Goal: Task Accomplishment & Management: Use online tool/utility

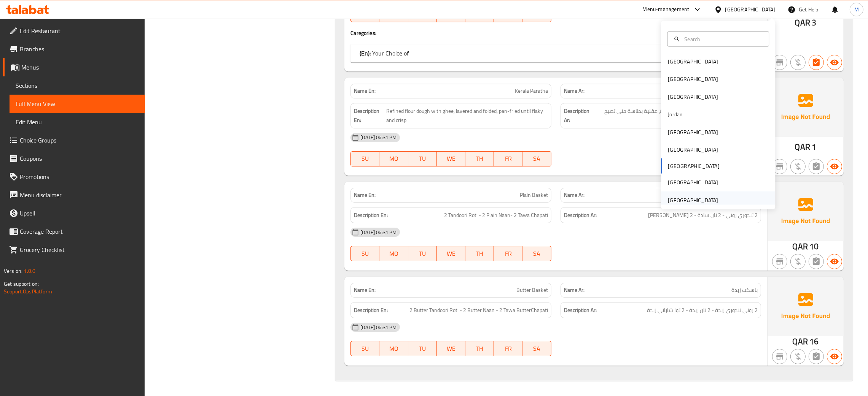
scroll to position [21050, 0]
click at [676, 196] on div "[GEOGRAPHIC_DATA]" at bounding box center [693, 200] width 50 height 8
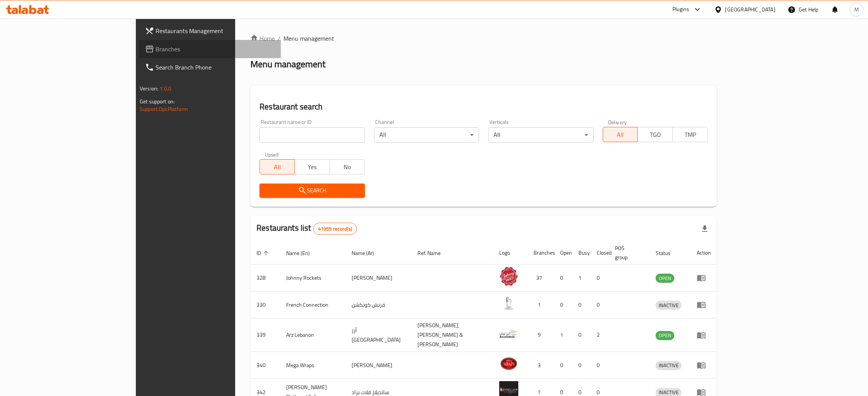
click at [156, 49] on span "Branches" at bounding box center [215, 49] width 119 height 9
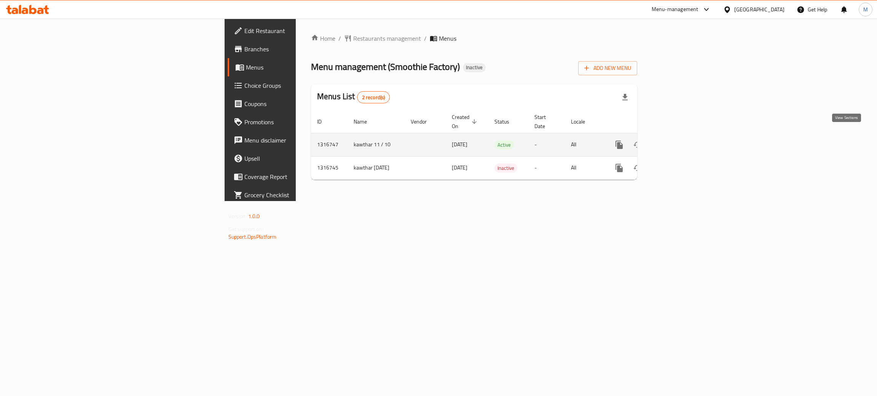
click at [683, 136] on link "enhanced table" at bounding box center [674, 145] width 18 height 18
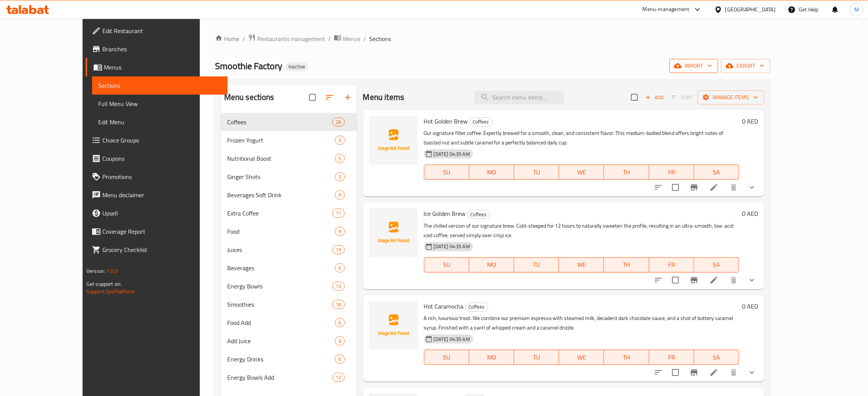
click at [712, 61] on span "import" at bounding box center [693, 66] width 37 height 10
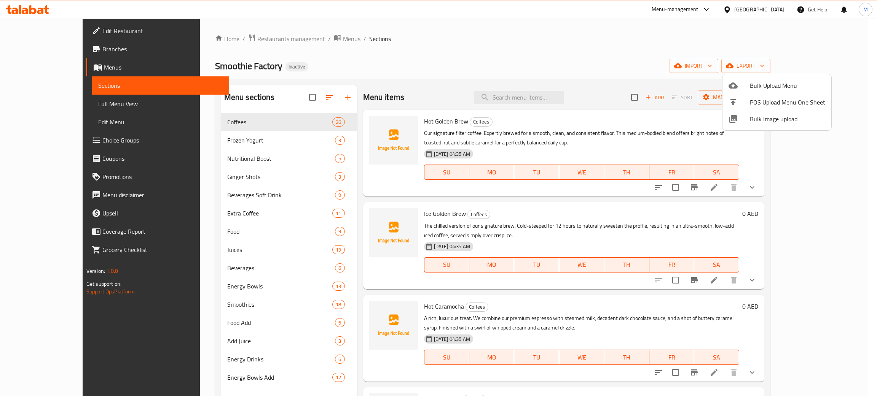
click at [761, 118] on span "Bulk Image upload" at bounding box center [786, 119] width 75 height 9
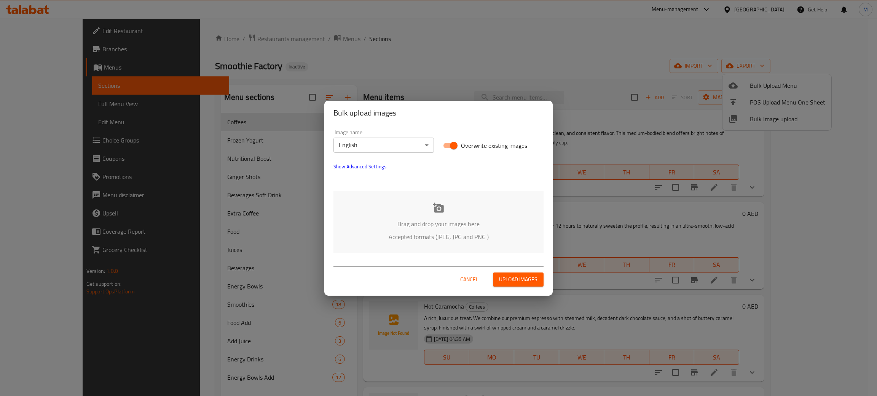
click at [452, 220] on p "Drag and drop your images here" at bounding box center [438, 224] width 187 height 9
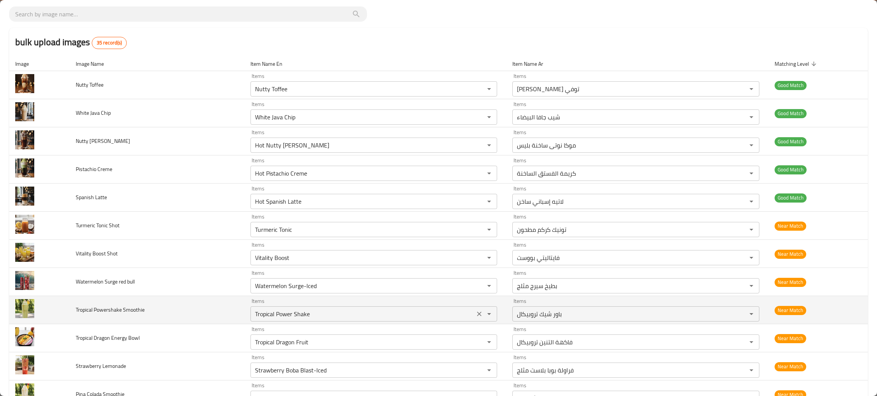
scroll to position [57, 0]
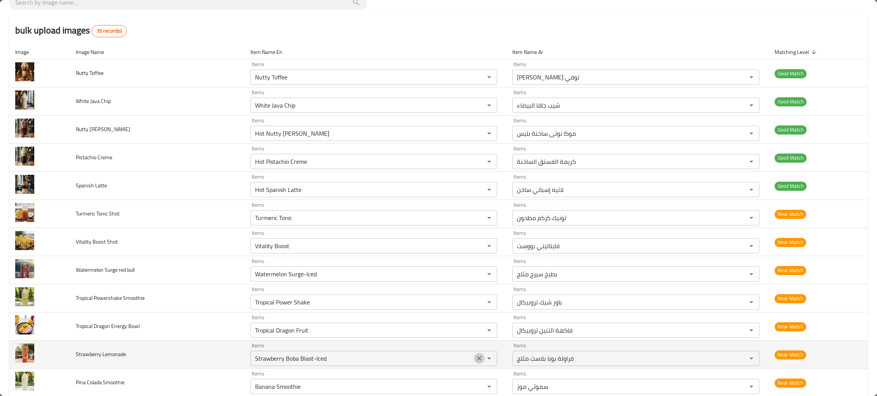
click at [476, 357] on icon "Clear" at bounding box center [479, 359] width 8 height 8
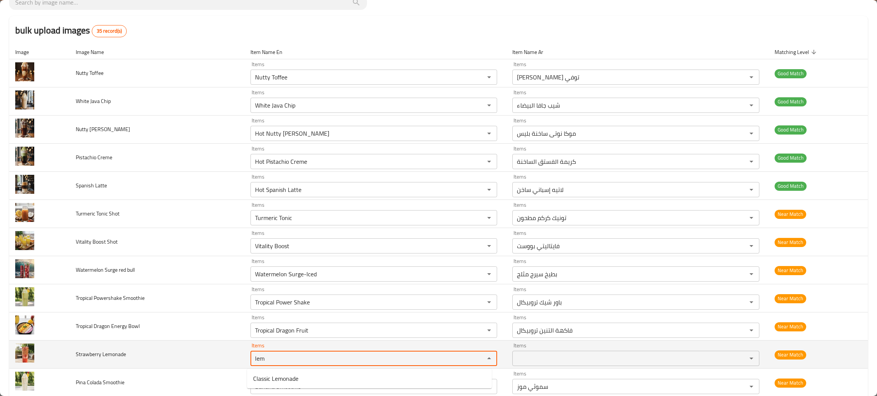
type Lemonade "lem"
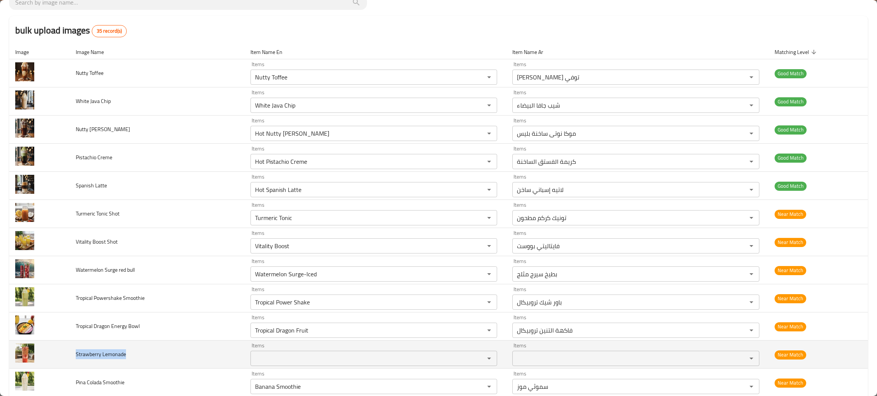
drag, startPoint x: 126, startPoint y: 358, endPoint x: 70, endPoint y: 349, distance: 56.3
click at [70, 349] on td "Strawberry Lemonade" at bounding box center [157, 355] width 175 height 28
copy span "Strawberry Lemonade"
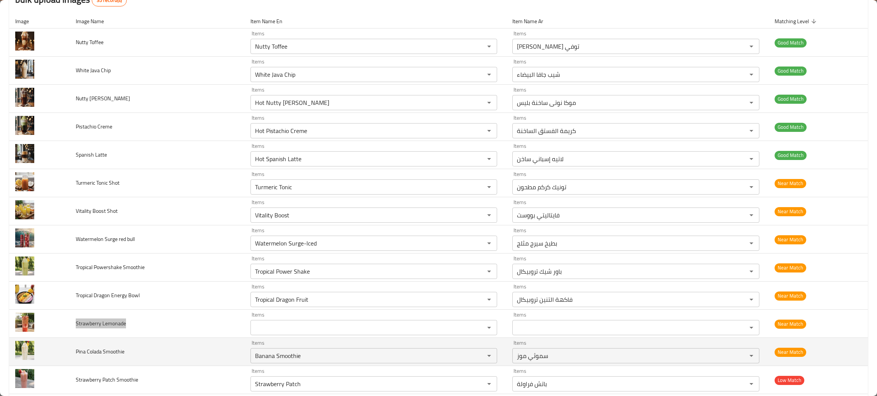
scroll to position [114, 0]
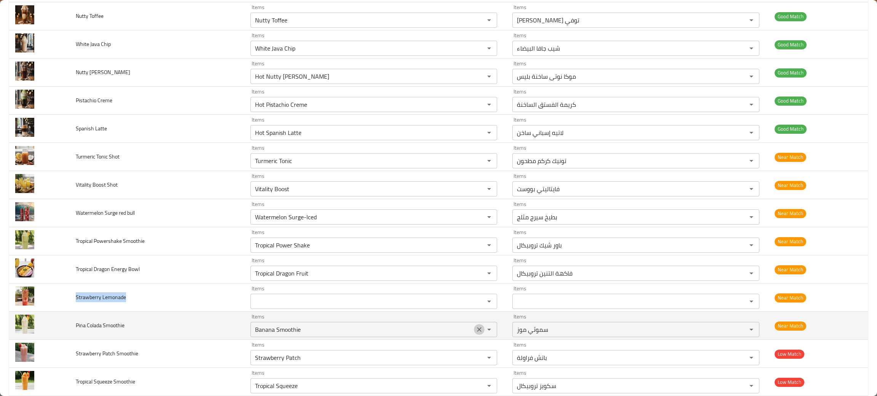
click at [475, 330] on icon "Clear" at bounding box center [479, 330] width 8 height 8
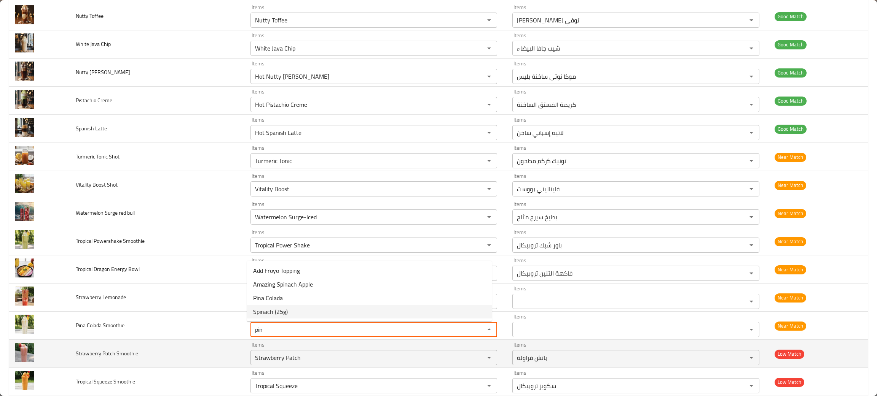
type Smoothie "pin"
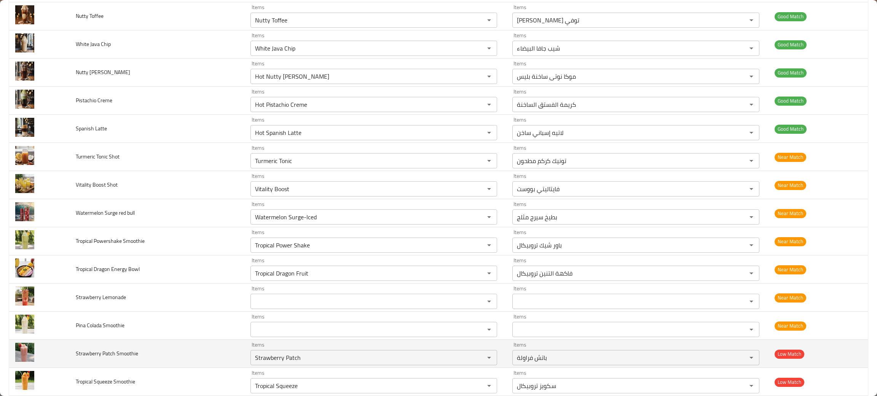
click at [149, 355] on td "Strawberry Patch Smoothie" at bounding box center [157, 354] width 175 height 28
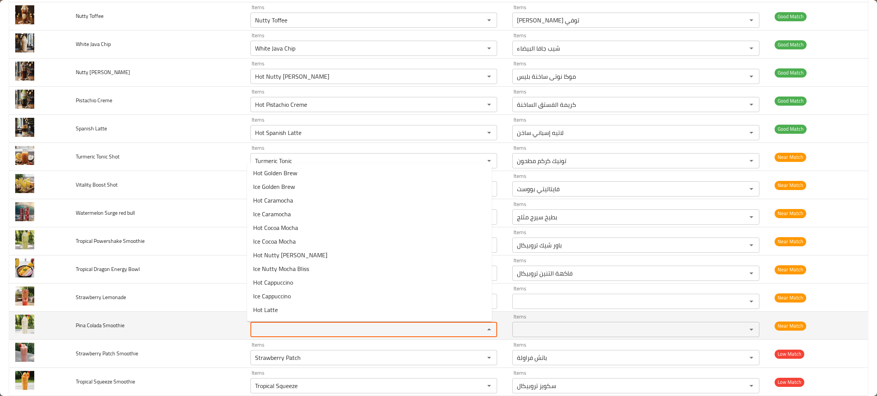
click at [291, 333] on Smoothie "Items" at bounding box center [363, 330] width 220 height 11
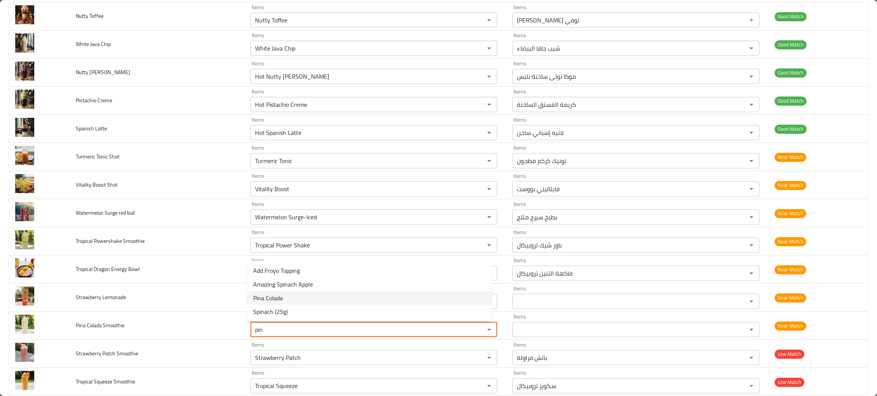
click at [279, 294] on span "Pina Colada" at bounding box center [268, 298] width 30 height 9
type Smoothie "Pina Colada"
type Smoothie-ar "[PERSON_NAME]"
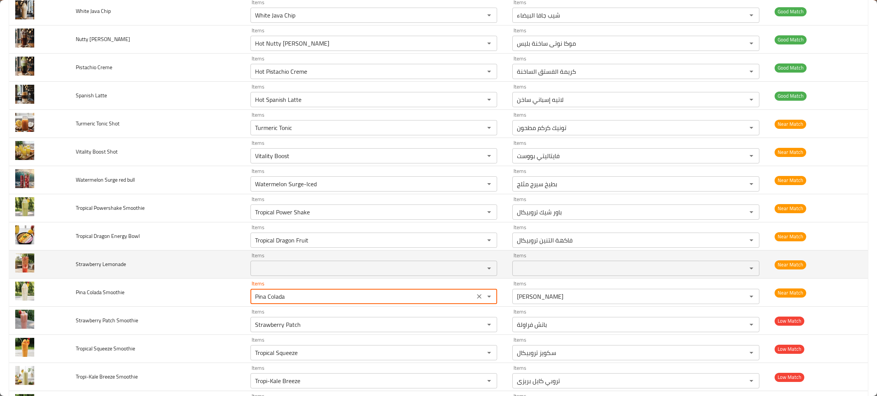
scroll to position [171, 0]
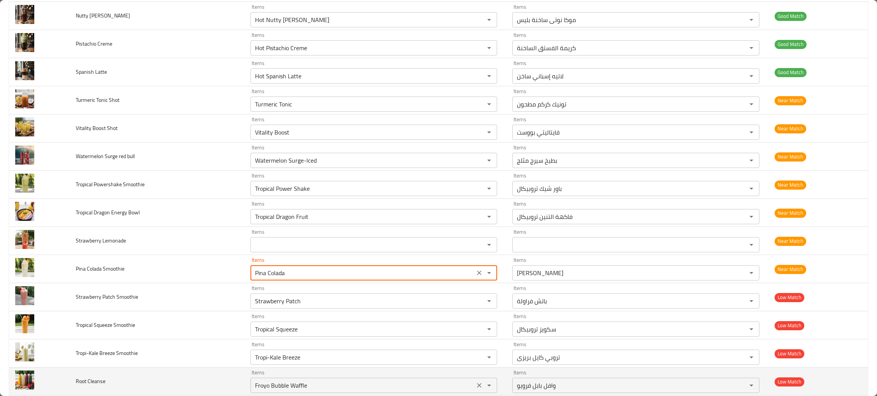
click at [475, 386] on icon "Clear" at bounding box center [479, 386] width 8 height 8
type Smoothie "Pina Colada"
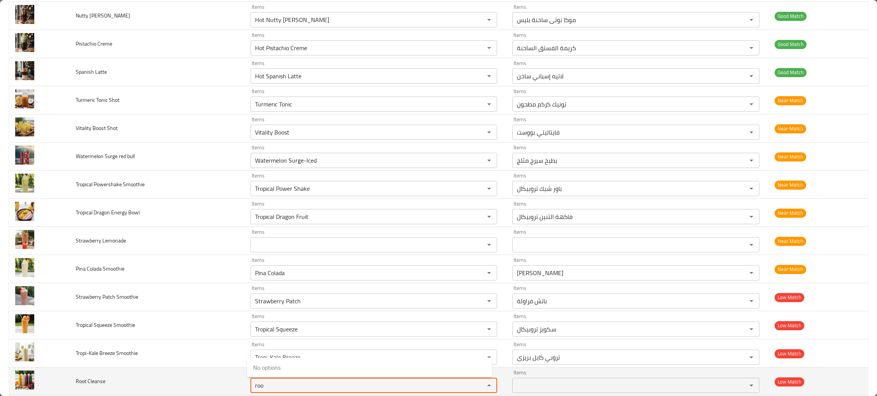
type Cleanse "roo"
drag, startPoint x: 117, startPoint y: 387, endPoint x: 72, endPoint y: 383, distance: 45.8
click at [72, 383] on td "Root Cleanse" at bounding box center [157, 382] width 175 height 28
copy span "Root Cleanse"
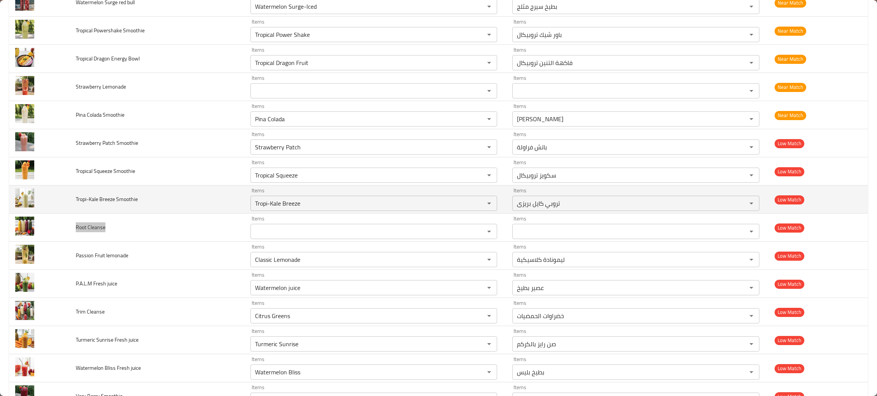
scroll to position [342, 0]
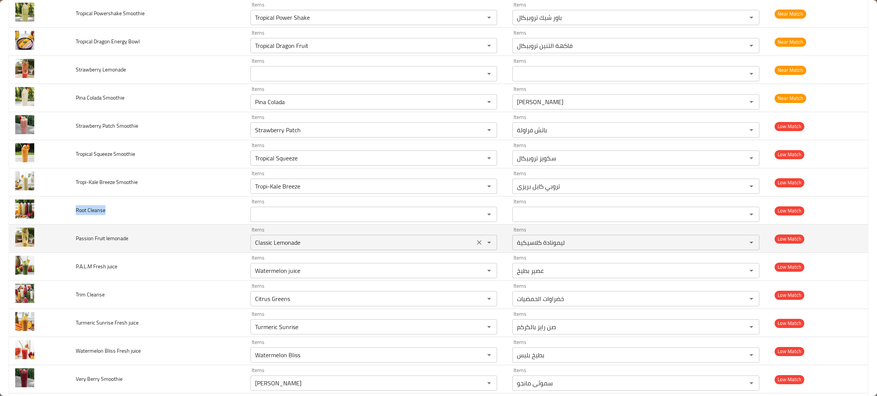
click at [475, 243] on icon "Clear" at bounding box center [479, 243] width 8 height 8
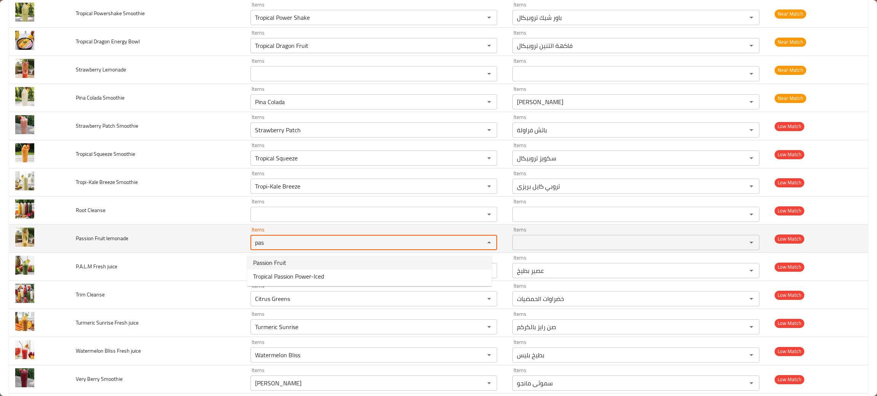
type lemonade "pas"
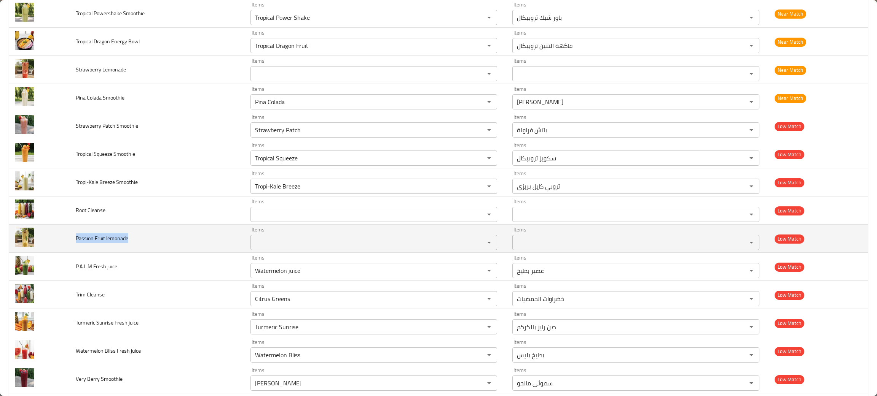
drag, startPoint x: 134, startPoint y: 242, endPoint x: 70, endPoint y: 246, distance: 63.7
click at [70, 246] on td "Passion Fruit lemonade" at bounding box center [157, 239] width 175 height 28
copy span "Passion Fruit lemonade"
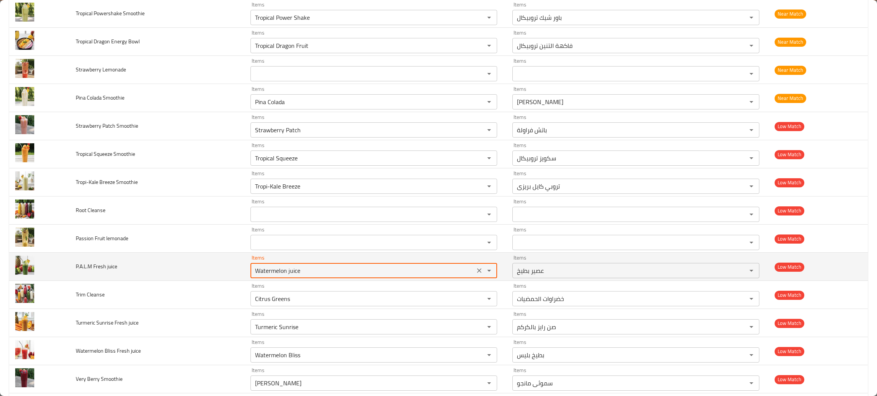
click at [298, 276] on juice "Watermelon juice" at bounding box center [363, 271] width 220 height 11
click at [475, 272] on icon "Clear" at bounding box center [479, 271] width 8 height 8
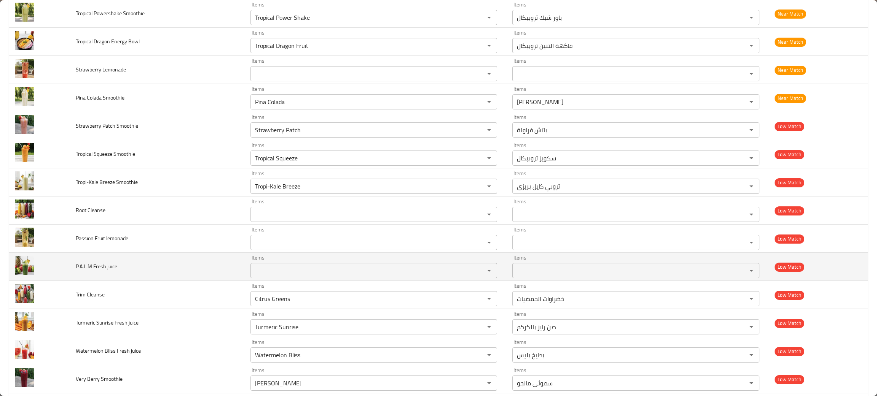
click at [290, 273] on juice "Items" at bounding box center [363, 271] width 220 height 11
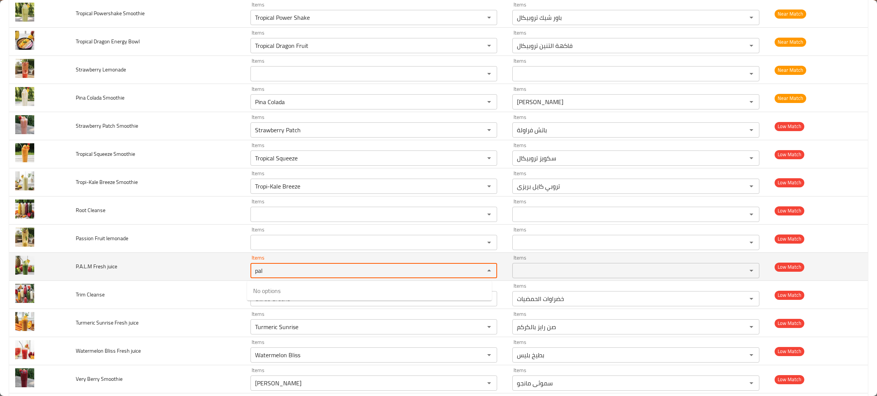
type juice "pal"
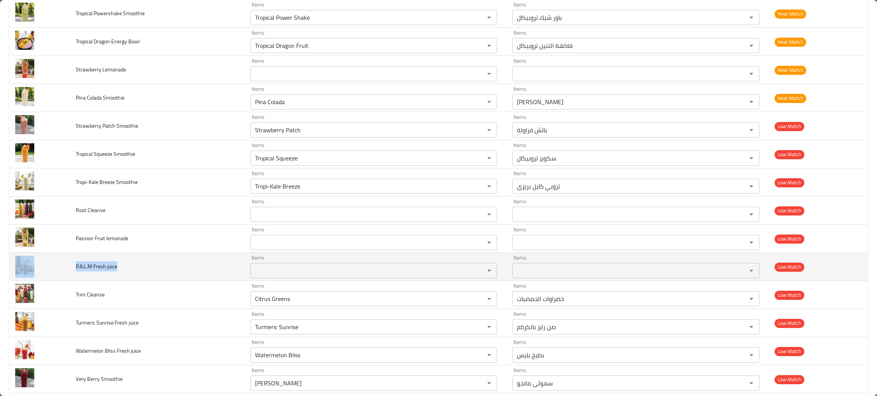
drag, startPoint x: 127, startPoint y: 267, endPoint x: 64, endPoint y: 266, distance: 62.8
click at [64, 266] on tr "P.A.L.M Fresh juice Items Items Items Items Low Match" at bounding box center [438, 267] width 858 height 28
copy tr "P.A.L.M Fresh juice"
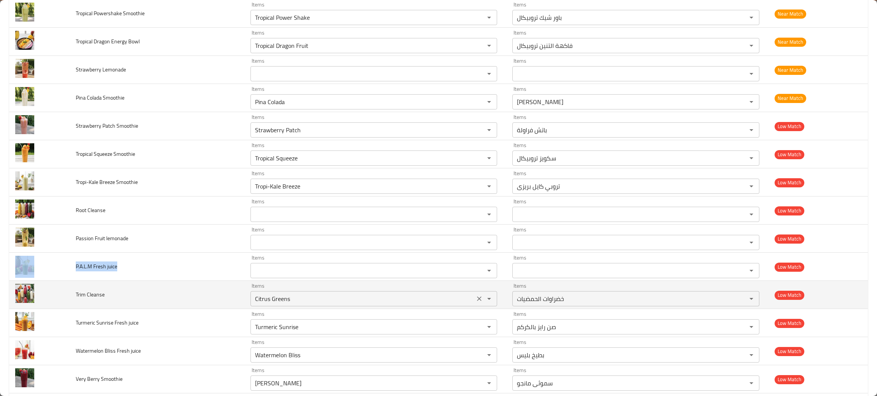
click at [476, 300] on icon "Clear" at bounding box center [479, 299] width 8 height 8
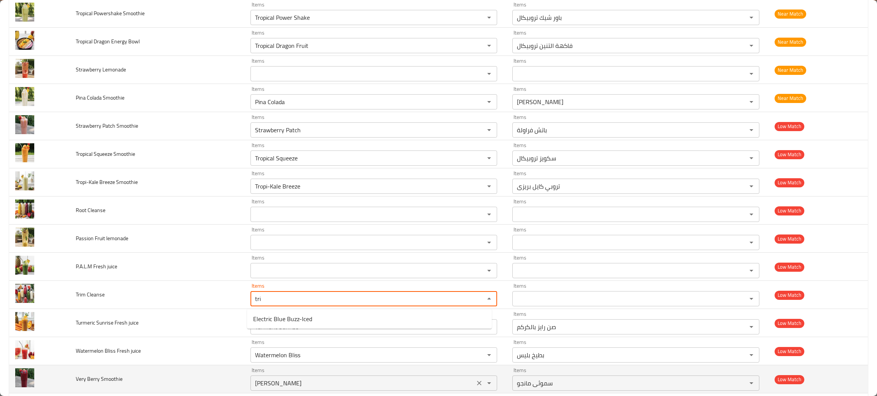
type Cleanse "tri"
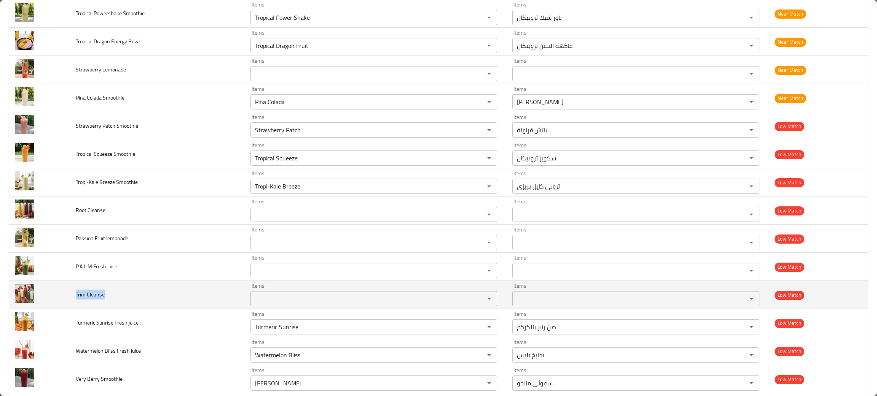
drag, startPoint x: 145, startPoint y: 294, endPoint x: 70, endPoint y: 303, distance: 74.7
click at [70, 303] on td "Trim Cleanse" at bounding box center [157, 295] width 175 height 28
copy span "Trim Cleanse"
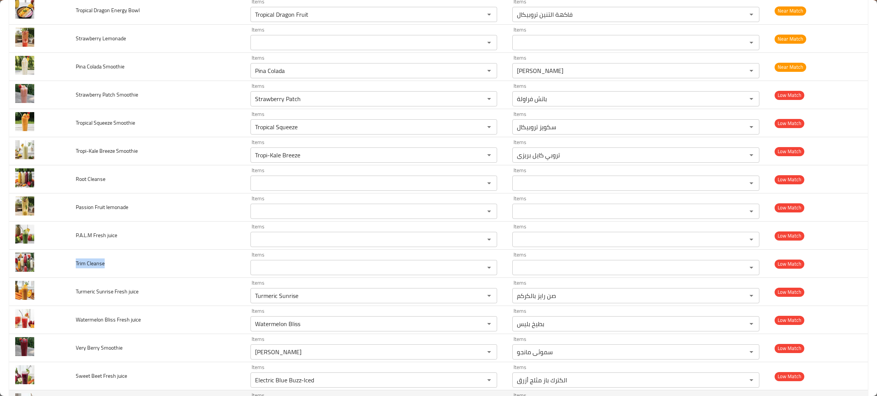
scroll to position [399, 0]
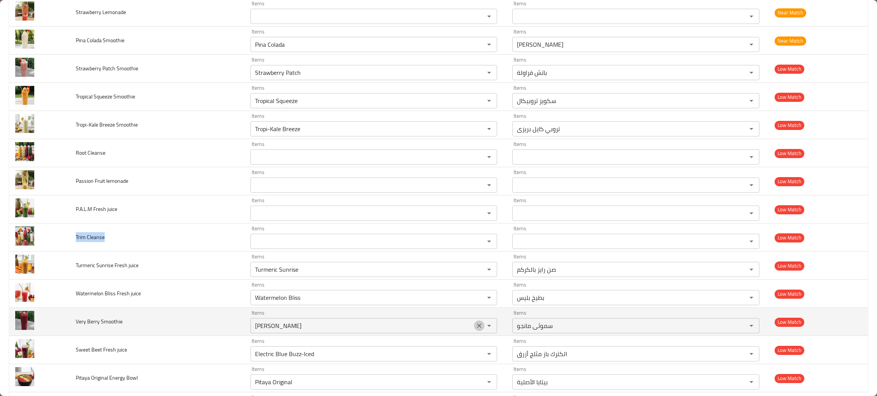
click at [475, 324] on icon "Clear" at bounding box center [479, 326] width 8 height 8
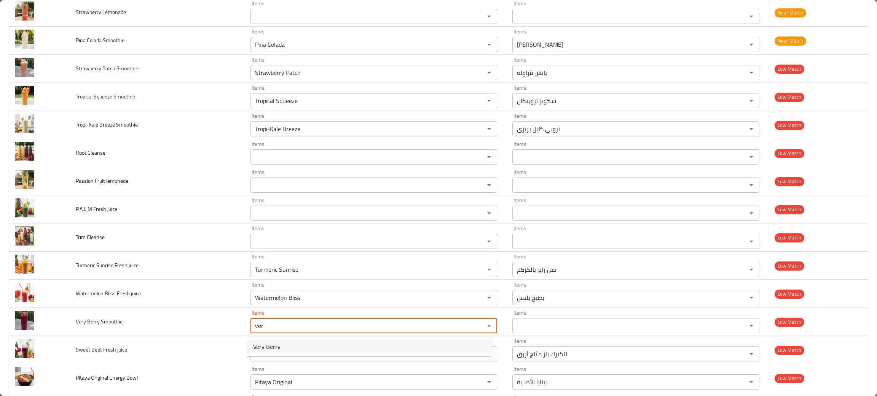
click at [272, 343] on span "Very Berry" at bounding box center [266, 346] width 27 height 9
type Smoothie "Very Berry"
type Smoothie-ar "[PERSON_NAME]"
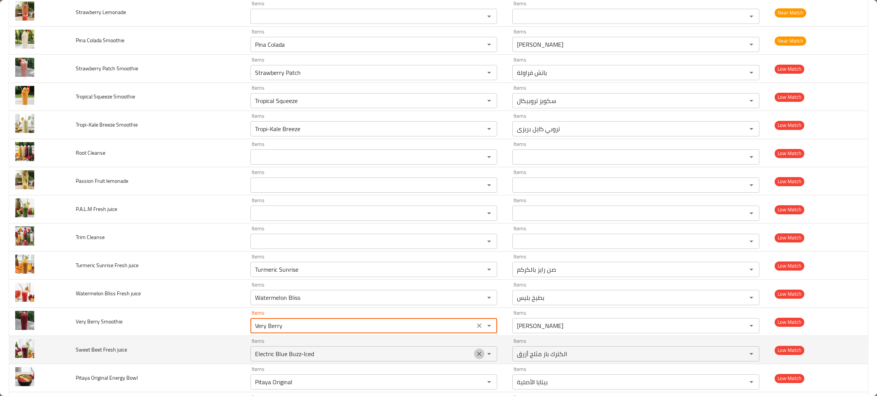
click at [475, 357] on icon "Clear" at bounding box center [479, 354] width 8 height 8
type Smoothie "Very Berry"
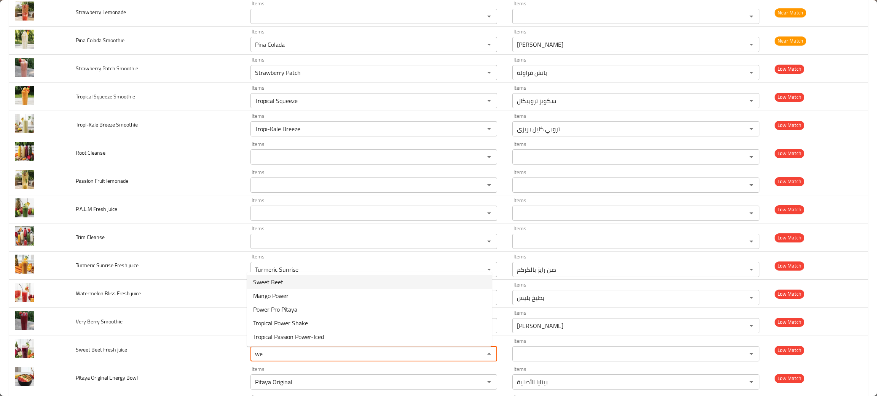
click at [266, 278] on span "Sweet Beet" at bounding box center [268, 282] width 30 height 9
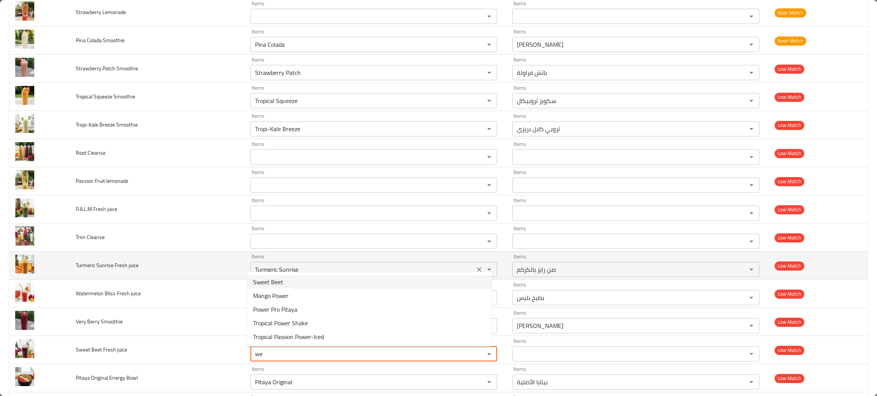
type juice "Sweet Beet"
type juice-ar "البنجر الحلو"
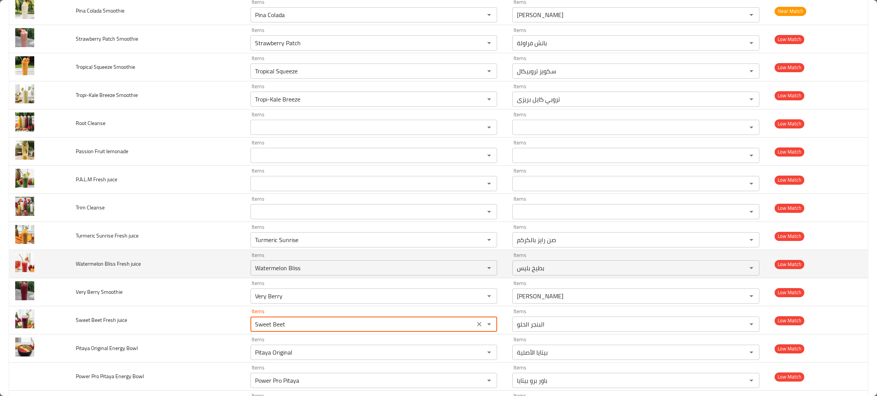
scroll to position [457, 0]
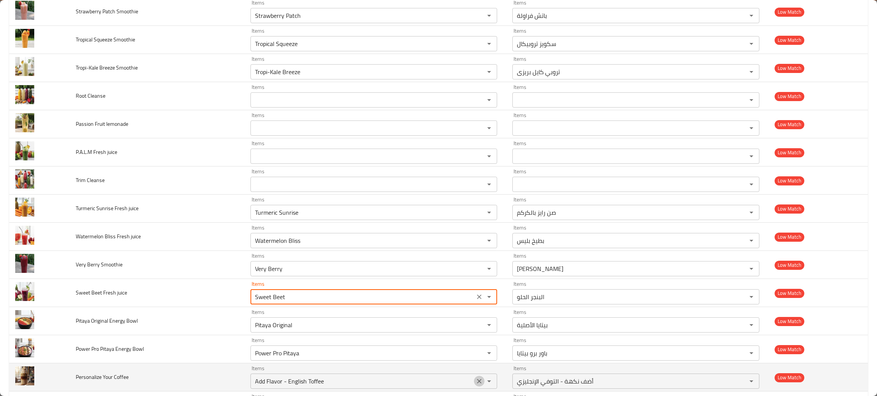
click at [475, 383] on icon "Clear" at bounding box center [479, 382] width 8 height 8
type juice "Sweet Beet"
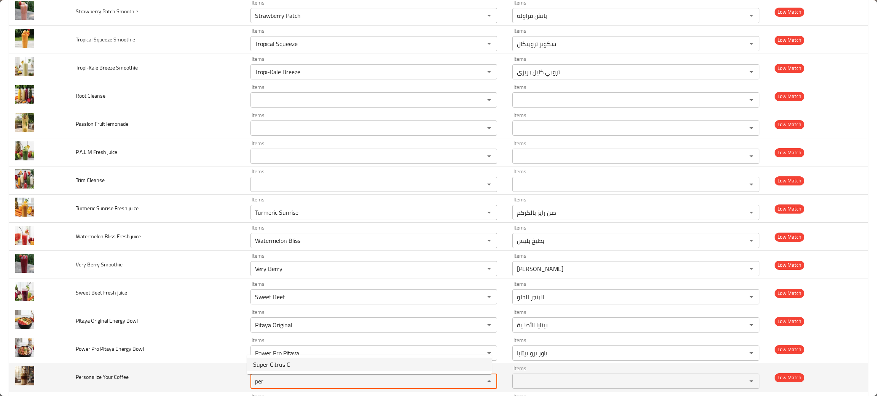
type Coffee "per"
click at [133, 383] on td "Personalize Your Coffee" at bounding box center [157, 378] width 175 height 28
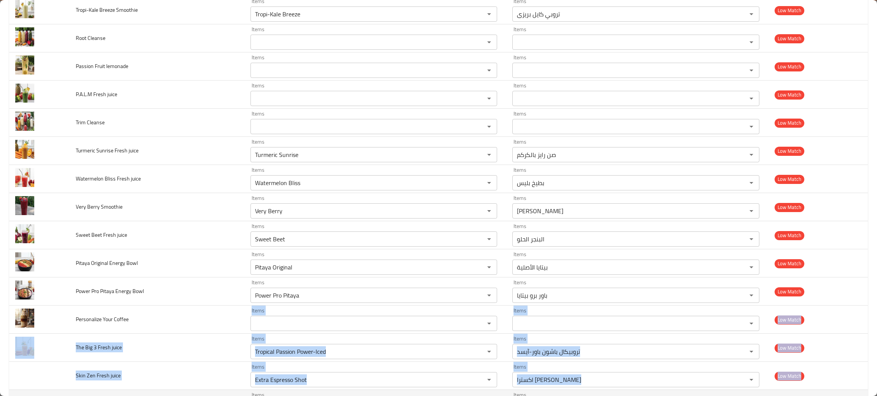
scroll to position [529, 0]
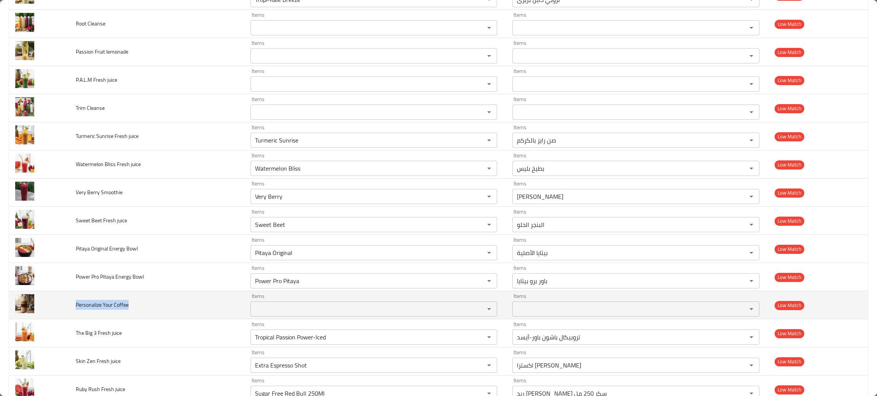
drag, startPoint x: 132, startPoint y: 380, endPoint x: 74, endPoint y: 315, distance: 87.0
click at [74, 315] on td "Personalize Your Coffee" at bounding box center [157, 305] width 175 height 28
copy span "Personalize Your Coffee"
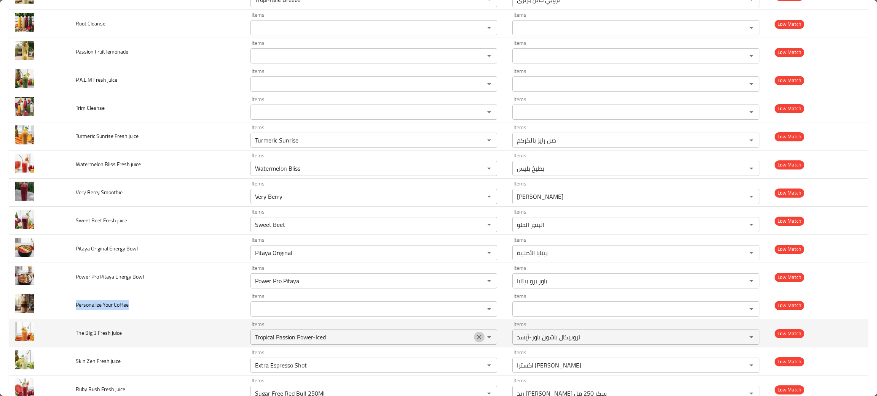
click at [475, 337] on icon "Clear" at bounding box center [479, 338] width 8 height 8
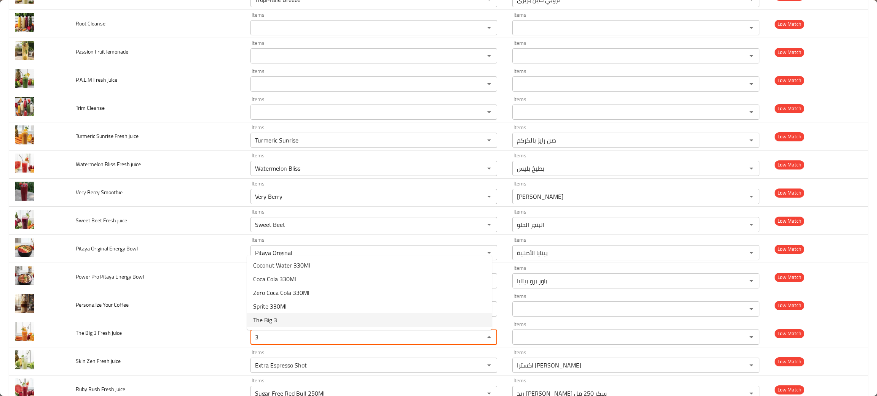
click at [267, 320] on span "The Big 3" at bounding box center [265, 320] width 24 height 9
type juice "The Big 3"
type juice-ar "ذا بيج 3"
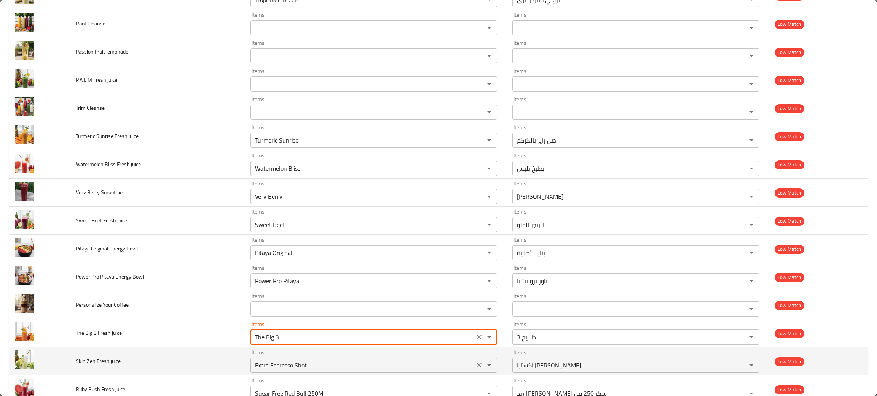
click at [476, 366] on icon "Clear" at bounding box center [479, 366] width 8 height 8
type juice "The Big 3"
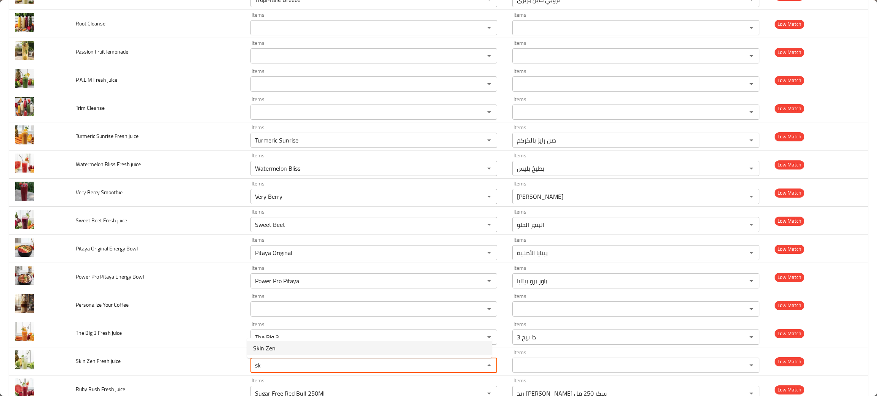
click at [261, 344] on span "Skin Zen" at bounding box center [264, 348] width 22 height 9
type juice "Skin Zen"
type juice-ar "[PERSON_NAME]"
type juice "Skin Zen"
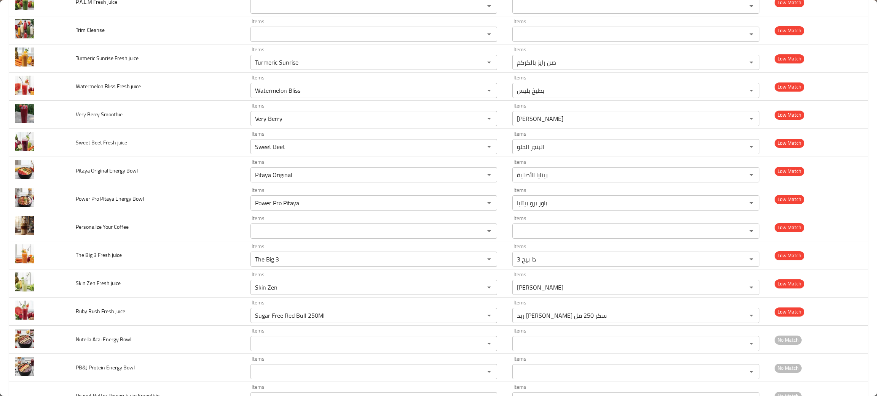
scroll to position [610, 0]
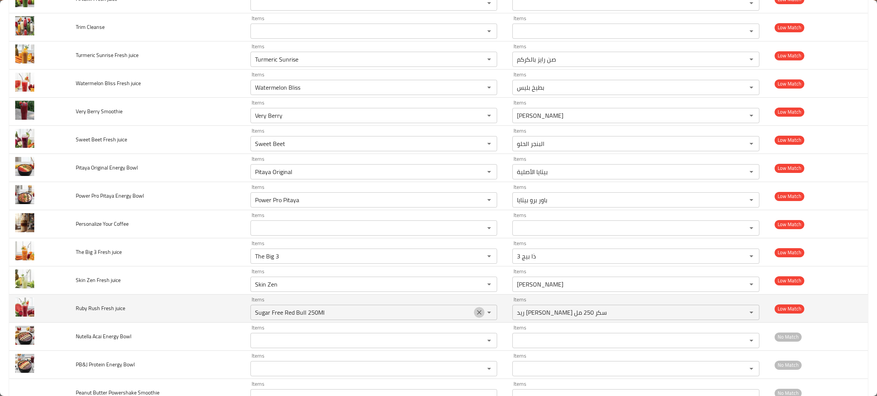
click at [475, 315] on icon "Clear" at bounding box center [479, 313] width 8 height 8
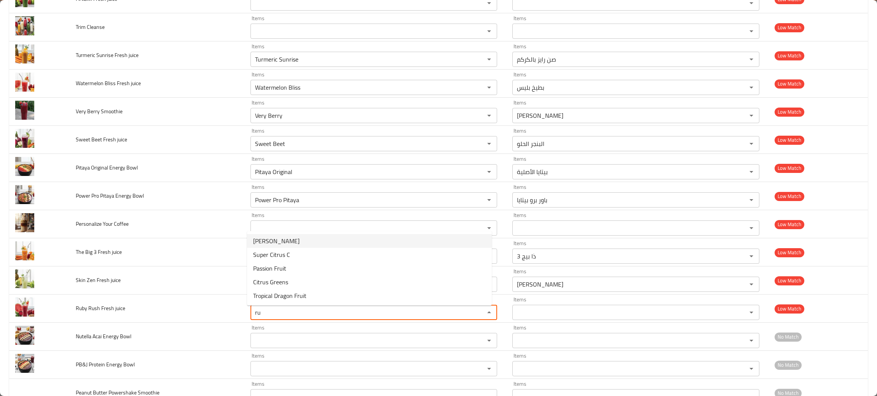
click at [274, 239] on span "[PERSON_NAME]" at bounding box center [276, 241] width 46 height 9
type juice "[PERSON_NAME]"
type juice-ar "روبي راش"
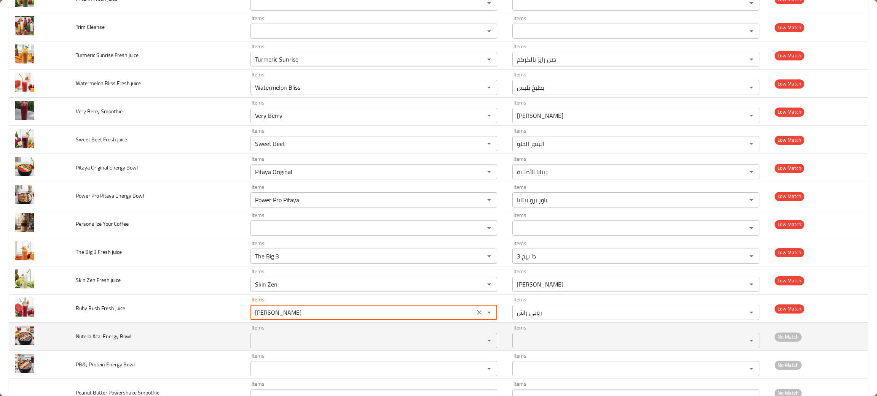
type juice "[PERSON_NAME]"
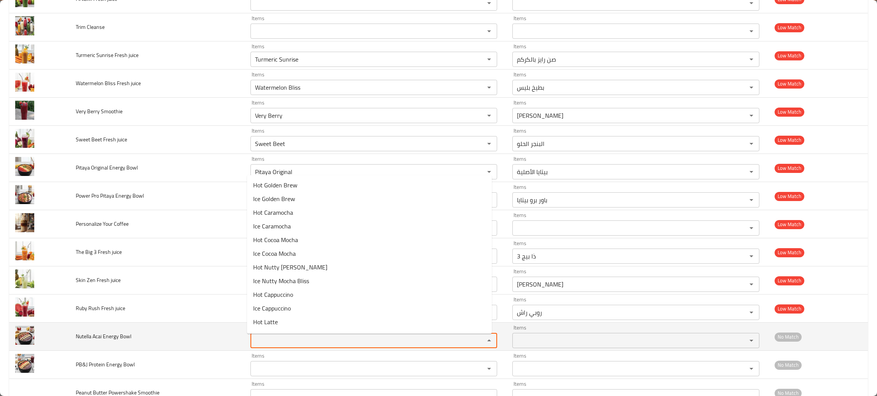
click at [257, 342] on Bowl "Items" at bounding box center [363, 341] width 220 height 11
type Bowl "ac"
click at [264, 343] on Bowl "ac" at bounding box center [363, 341] width 220 height 11
type Bowl "nut"
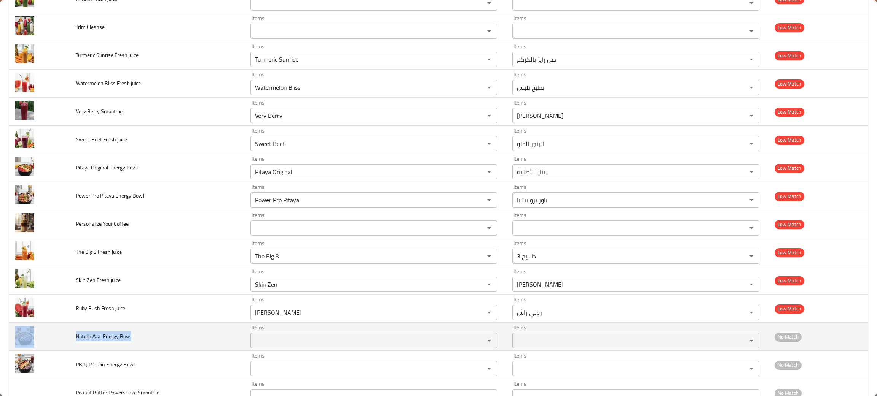
drag, startPoint x: 150, startPoint y: 342, endPoint x: 69, endPoint y: 340, distance: 81.4
click at [70, 340] on td "Nutella Acai Energy Bowl" at bounding box center [157, 337] width 175 height 28
copy span "Nutella Acai Energy Bowl"
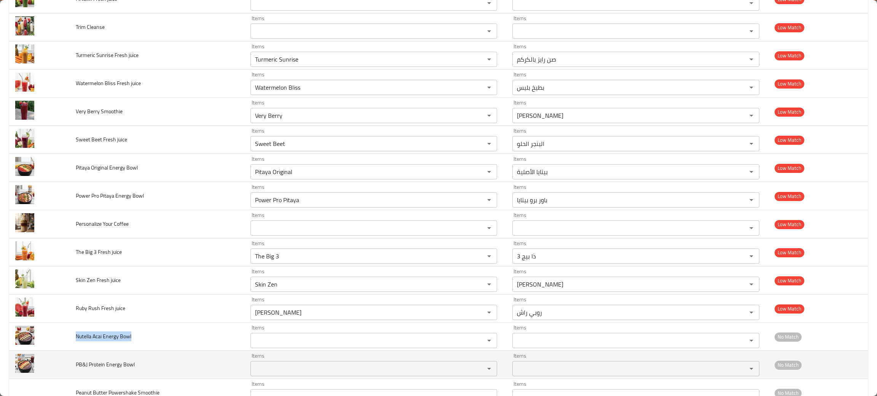
click at [271, 365] on div "Items" at bounding box center [373, 368] width 247 height 15
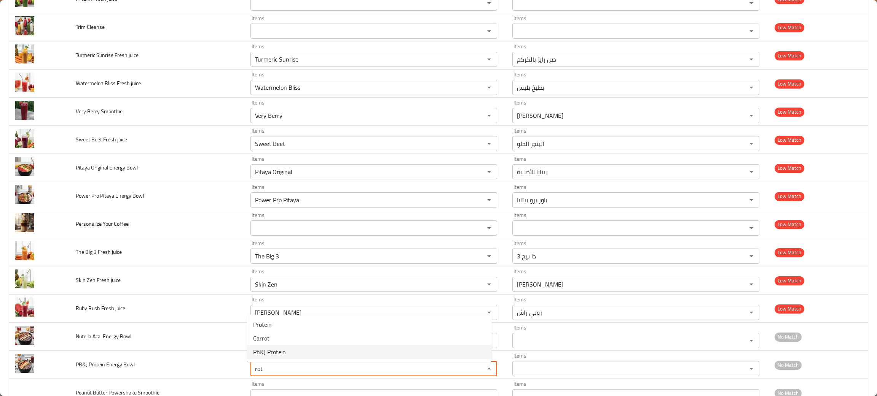
click at [265, 353] on span "Pb&J Protein" at bounding box center [269, 352] width 33 height 9
type Bowl "Pb&J Protein"
type Bowl-ar "بروتين بي بي آند جي"
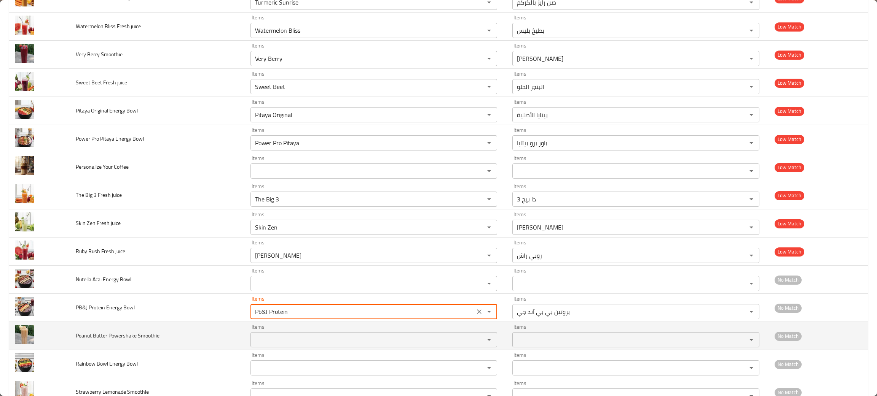
scroll to position [723, 0]
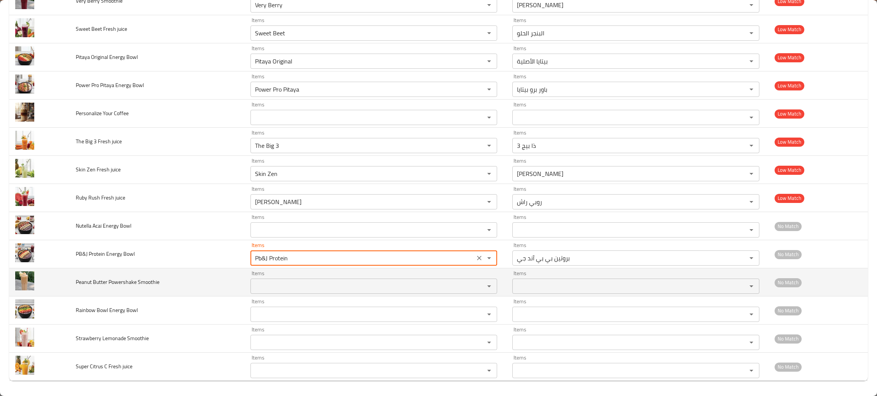
click at [267, 293] on div "Items" at bounding box center [373, 286] width 247 height 15
type Bowl "Pb&J Protein"
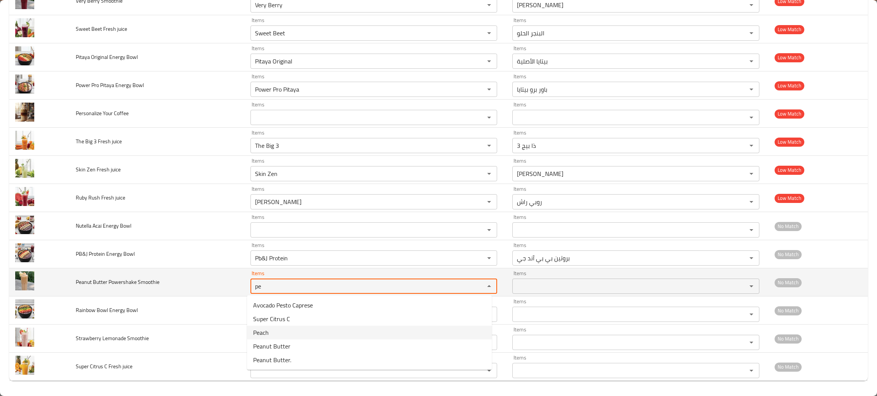
type Smoothie "pe"
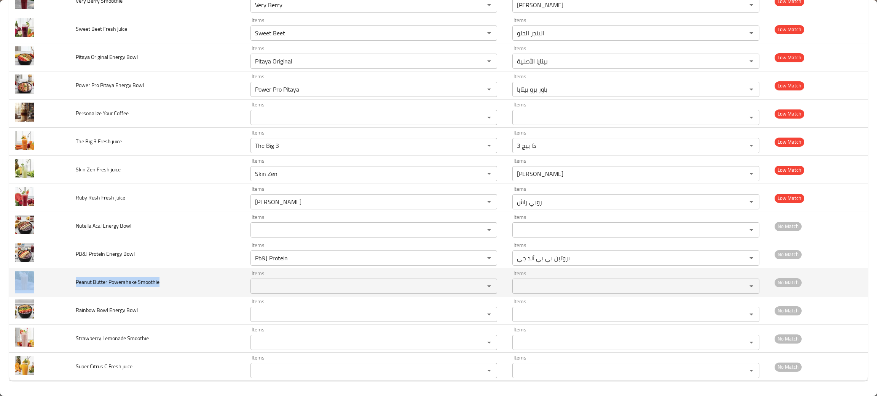
drag, startPoint x: 173, startPoint y: 286, endPoint x: 49, endPoint y: 274, distance: 124.7
click at [49, 274] on tr "Peanut Butter Powershake Smoothie Items Items Items Items No Match" at bounding box center [438, 283] width 858 height 28
copy tr "Peanut Butter Powershake Smoothie"
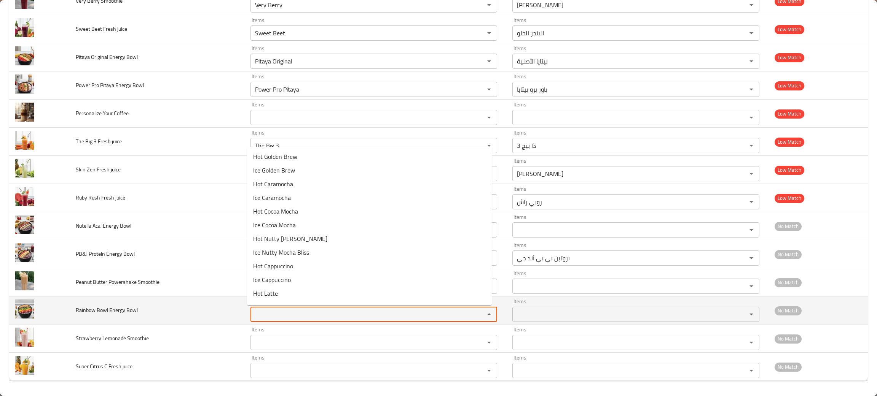
click at [270, 314] on Bowl "Items" at bounding box center [363, 314] width 220 height 11
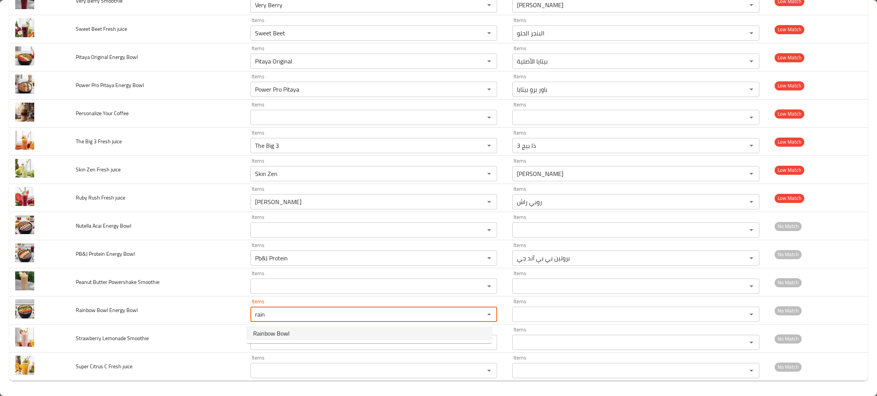
click at [275, 333] on span "Rainbow Bowl" at bounding box center [271, 333] width 37 height 9
type Bowl "Rainbow Bowl"
type Bowl-ar "جاط قوس قزح"
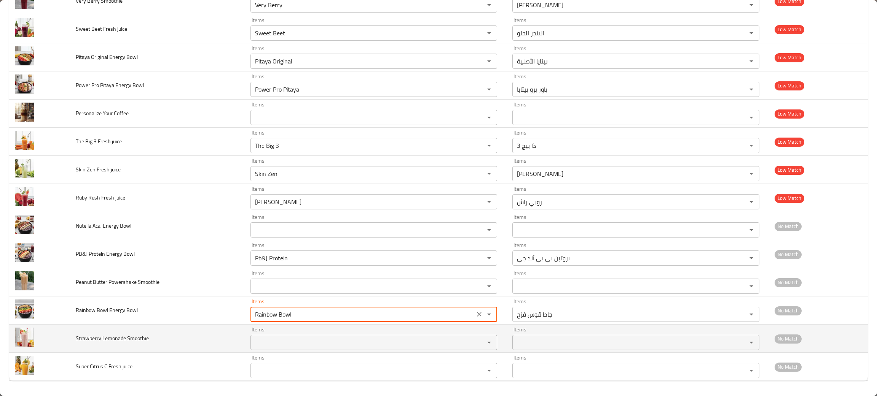
type Bowl "Rainbow Bowl"
click at [284, 351] on td "Items Items" at bounding box center [375, 339] width 262 height 28
click at [275, 339] on Smoothie "Items" at bounding box center [363, 342] width 220 height 11
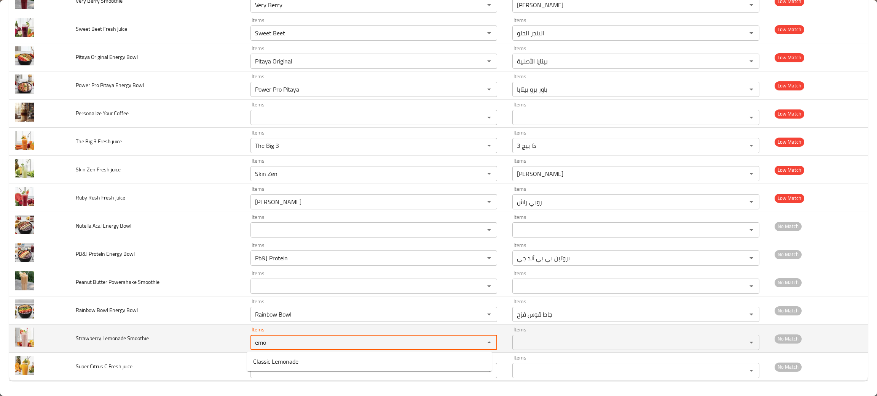
type Smoothie "emo"
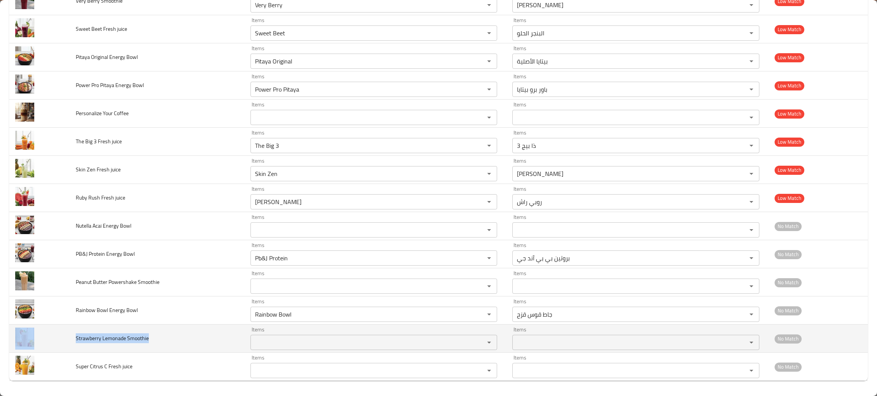
drag, startPoint x: 168, startPoint y: 342, endPoint x: 54, endPoint y: 334, distance: 114.8
click at [54, 334] on tr "Strawberry Lemonade Smoothie Items Items Items Items No Match" at bounding box center [438, 339] width 858 height 28
copy tr "Strawberry Lemonade Smoothie"
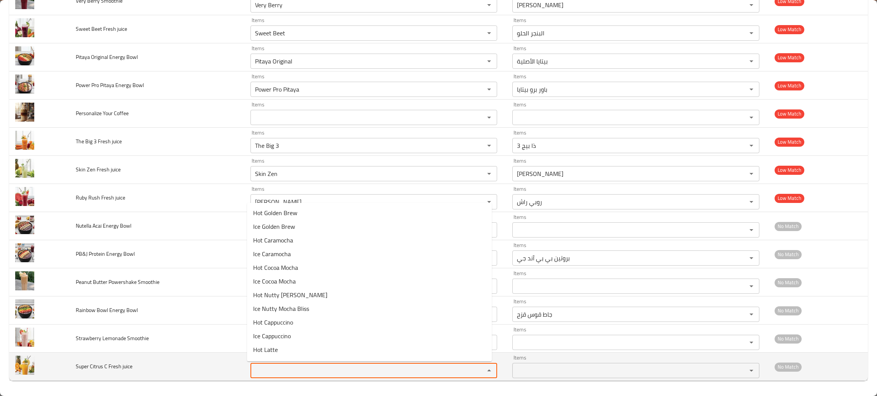
click at [271, 375] on juice "Items" at bounding box center [363, 371] width 220 height 11
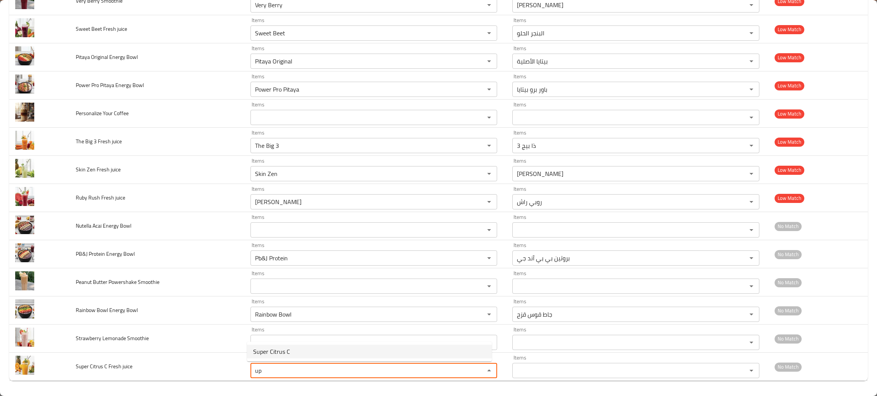
click at [295, 353] on juice-option-0 "Super Citrus C" at bounding box center [369, 352] width 245 height 14
type juice "Super Citrus C"
type juice-ar "سوبر حمضيات سي"
type juice "Super Citrus C"
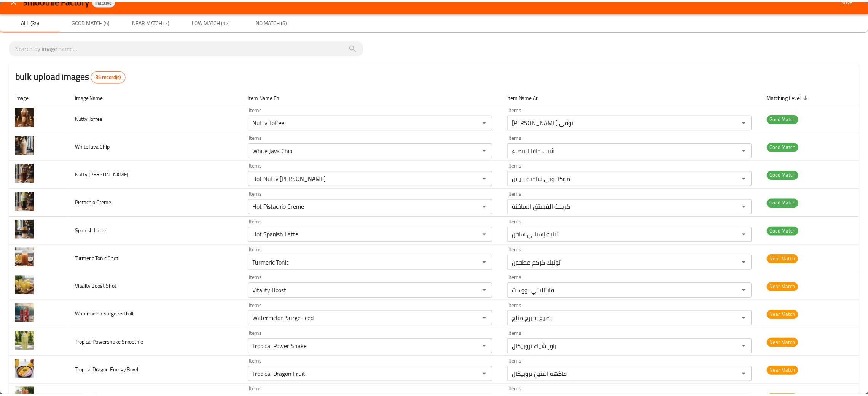
scroll to position [0, 0]
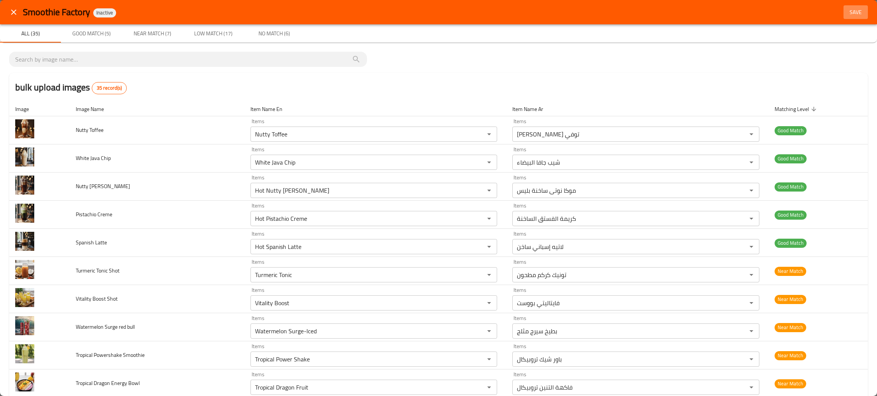
click at [846, 10] on span "Save" at bounding box center [855, 13] width 18 height 10
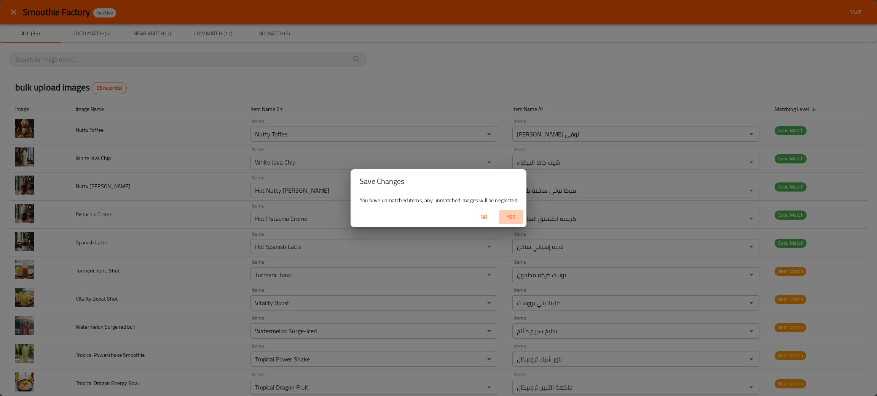
click at [508, 219] on span "Yes" at bounding box center [511, 218] width 18 height 10
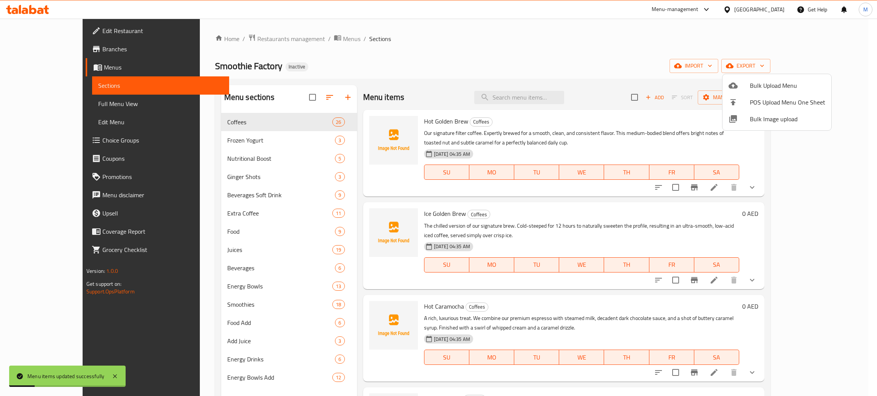
click at [523, 92] on div at bounding box center [438, 198] width 877 height 396
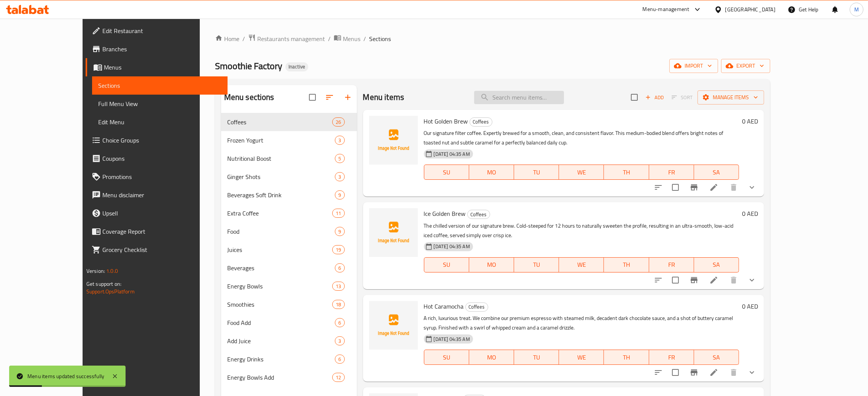
click at [523, 94] on input "search" at bounding box center [519, 97] width 90 height 13
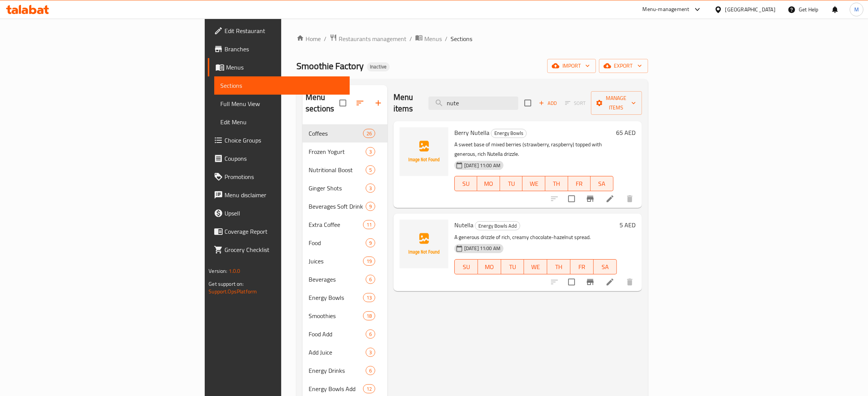
type input "nute"
click at [439, 54] on div "Home / Restaurants management / Menus / Sections Smoothie Factory Inactive impo…" at bounding box center [472, 261] width 352 height 454
click at [455, 83] on div "Menu sections Coffees 26 Frozen Yogurt 3 Nutritional Boost 5 Ginger Shots 3 Bev…" at bounding box center [472, 283] width 352 height 409
drag, startPoint x: 549, startPoint y: 98, endPoint x: 474, endPoint y: 91, distance: 74.9
click at [474, 91] on div "Menu items nute Add Sort Manage items" at bounding box center [517, 103] width 248 height 36
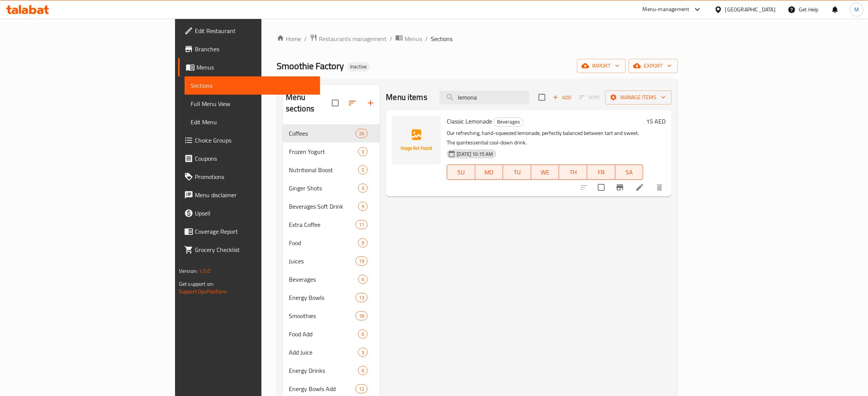
type input "lemona"
click at [462, 250] on div "Menu items lemona Add Sort Manage items Classic Lemonade Beverages Our refreshi…" at bounding box center [526, 283] width 292 height 396
drag, startPoint x: 550, startPoint y: 97, endPoint x: 491, endPoint y: 105, distance: 59.1
click at [491, 105] on div "Menu items lemona Add Sort Manage items" at bounding box center [529, 97] width 286 height 25
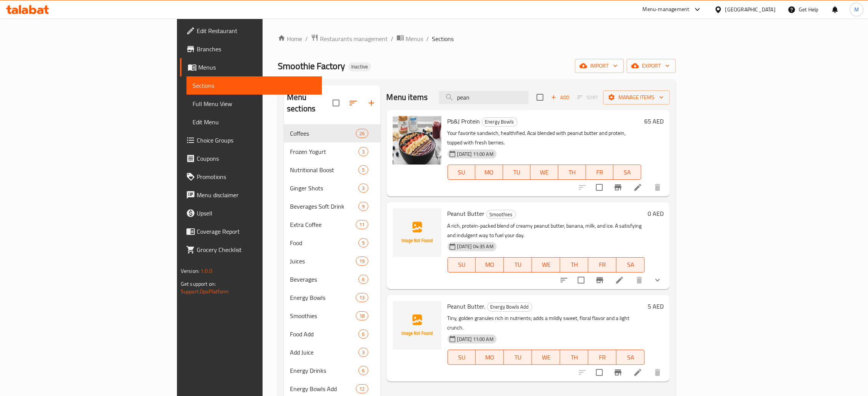
type input "pean"
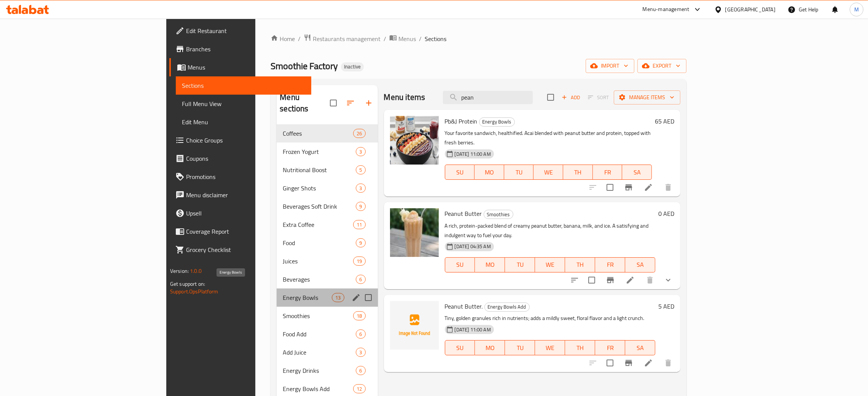
click at [283, 293] on span "Energy Bowls" at bounding box center [307, 297] width 49 height 9
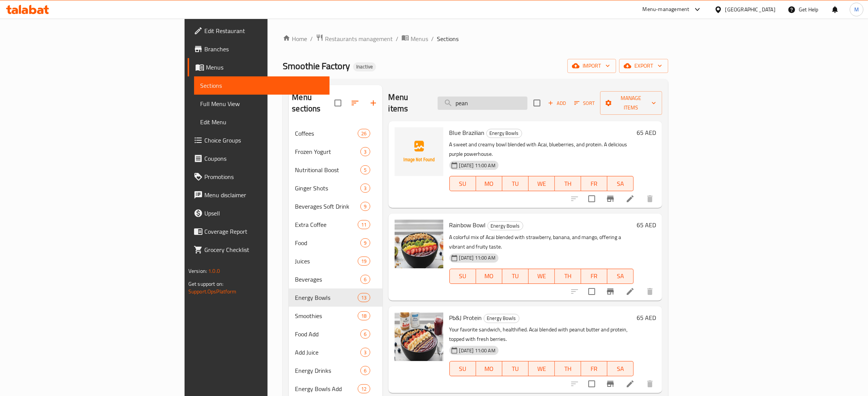
drag, startPoint x: 551, startPoint y: 84, endPoint x: 528, endPoint y: 92, distance: 24.2
click at [528, 91] on div "Menu sections Coffees 26 Frozen Yogurt 3 Nutritional Boost 5 Ginger Shots 3 Bev…" at bounding box center [475, 283] width 385 height 409
drag, startPoint x: 542, startPoint y: 102, endPoint x: 495, endPoint y: 96, distance: 47.5
click at [495, 96] on div "Menu items pean Add Sort Manage items" at bounding box center [525, 103] width 274 height 36
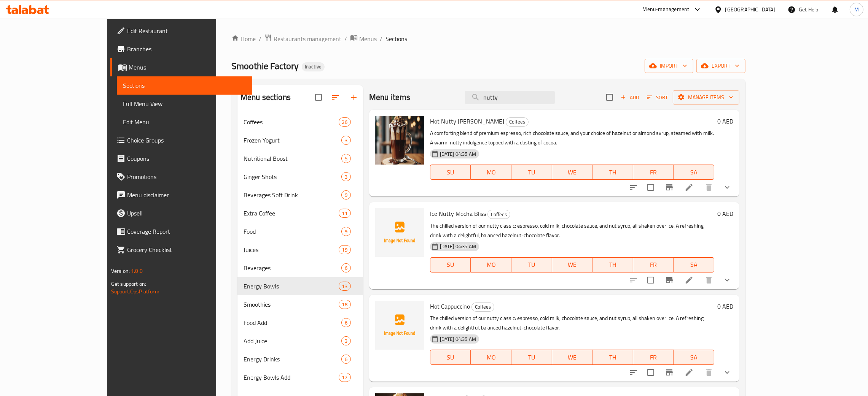
type input "nutty"
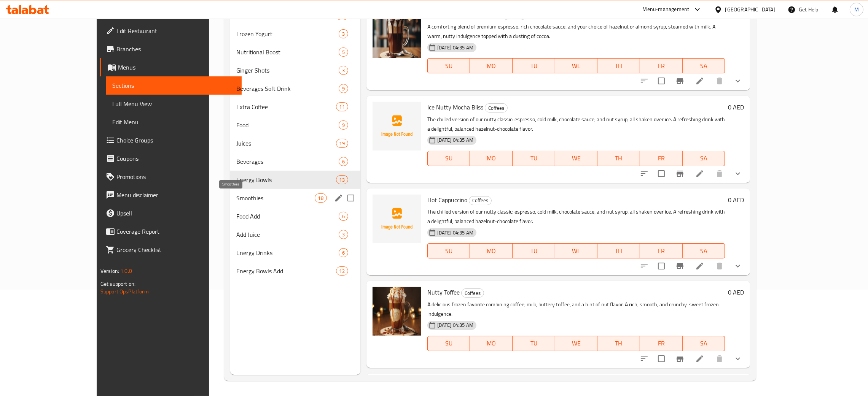
click at [236, 194] on span "Smoothies" at bounding box center [275, 198] width 78 height 9
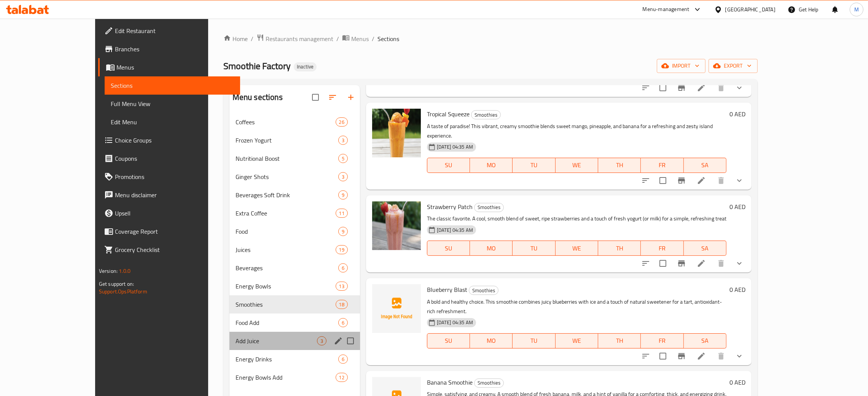
click at [229, 335] on div "Add Juice 3" at bounding box center [294, 341] width 130 height 18
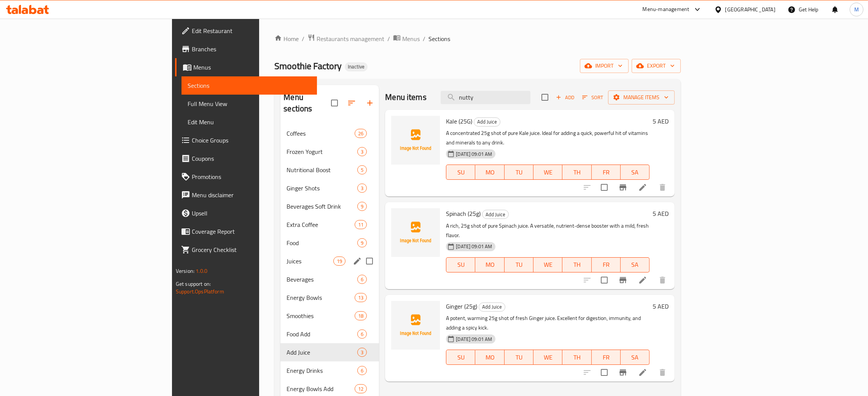
click at [280, 252] on div "Juices 19" at bounding box center [329, 261] width 99 height 18
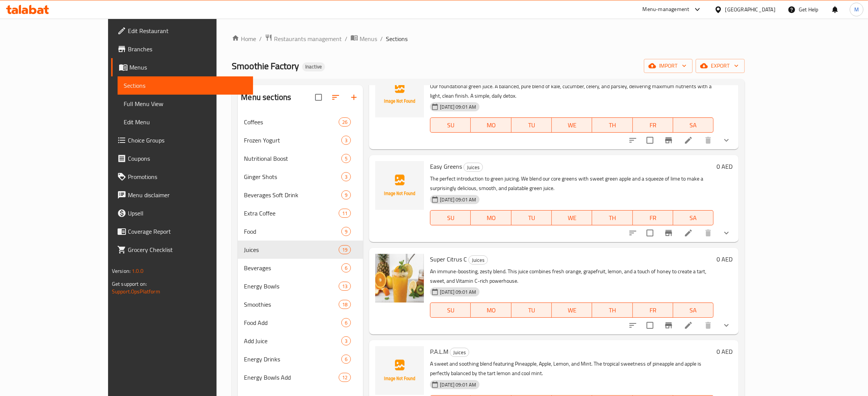
scroll to position [1027, 0]
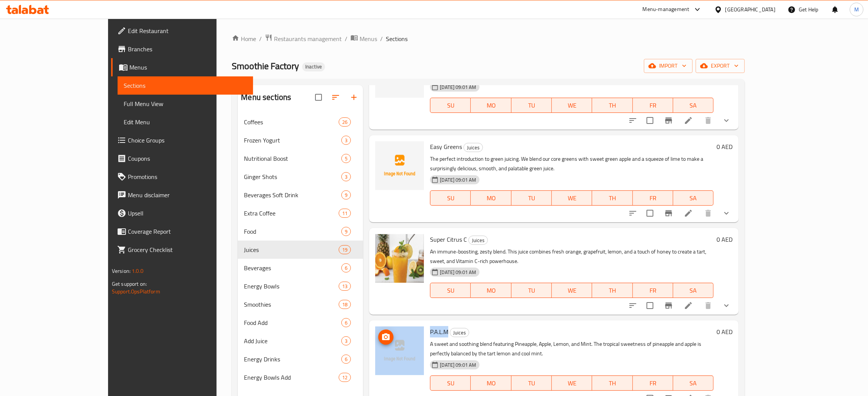
drag, startPoint x: 421, startPoint y: 245, endPoint x: 395, endPoint y: 241, distance: 26.2
click at [395, 324] on div "P.A.L.M Juices A sweet and soothing blend featuring Pineapple, Apple, Lemon, an…" at bounding box center [553, 364] width 363 height 81
click at [430, 326] on span "P.A.L.M" at bounding box center [439, 331] width 18 height 11
drag, startPoint x: 421, startPoint y: 245, endPoint x: 398, endPoint y: 247, distance: 22.9
click at [398, 324] on div "P.A.L.M Juices A sweet and soothing blend featuring Pineapple, Apple, Lemon, an…" at bounding box center [553, 364] width 363 height 81
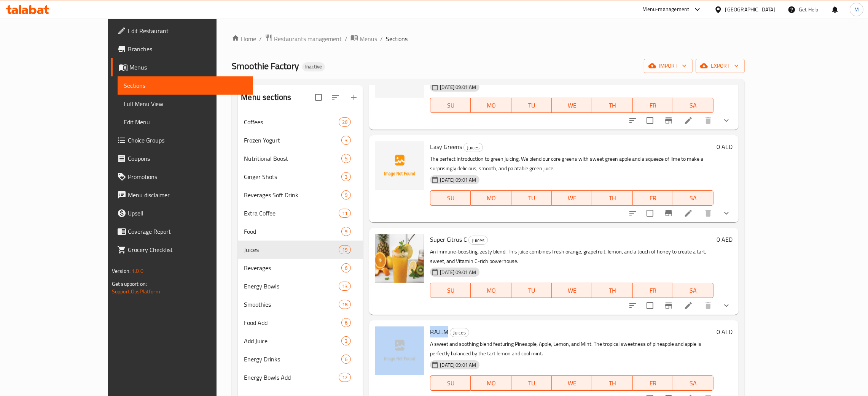
copy div "P.A.L.M"
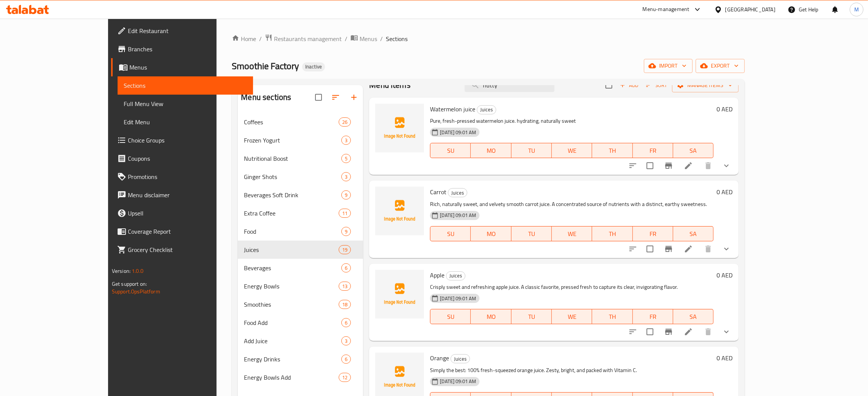
scroll to position [0, 0]
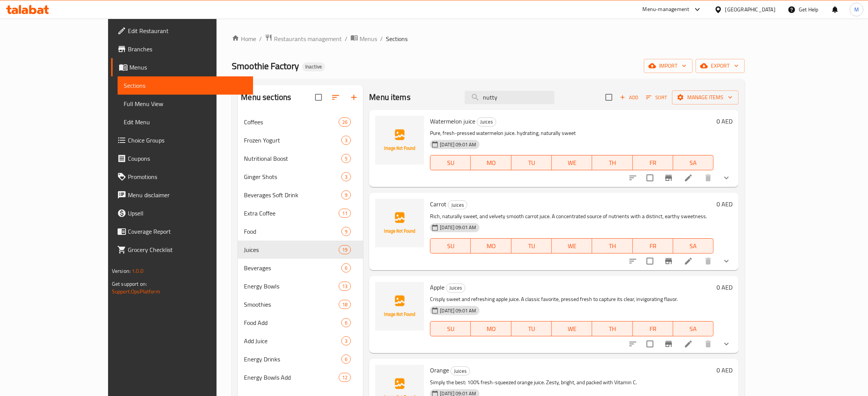
drag, startPoint x: 537, startPoint y: 95, endPoint x: 485, endPoint y: 65, distance: 60.4
click at [485, 72] on div "Home / Restaurants management / Menus / Sections Smoothie Factory Inactive impo…" at bounding box center [488, 261] width 513 height 454
paste input "P.A.L.M"
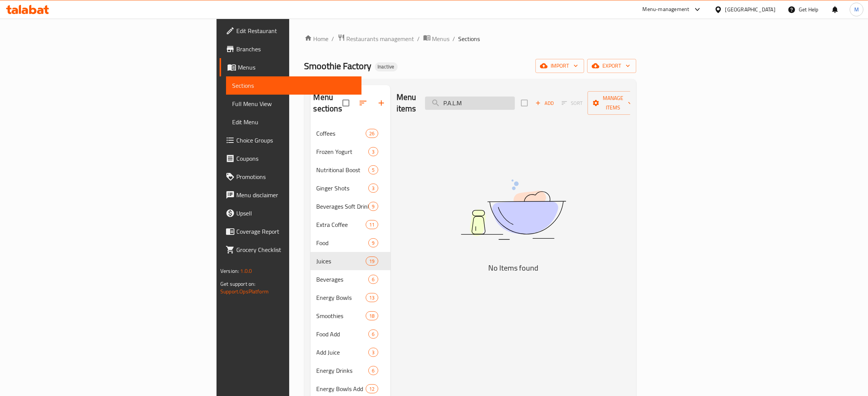
drag, startPoint x: 547, startPoint y: 98, endPoint x: 528, endPoint y: 94, distance: 19.6
click at [515, 97] on input "P.A.L.M" at bounding box center [470, 103] width 90 height 13
type input "P"
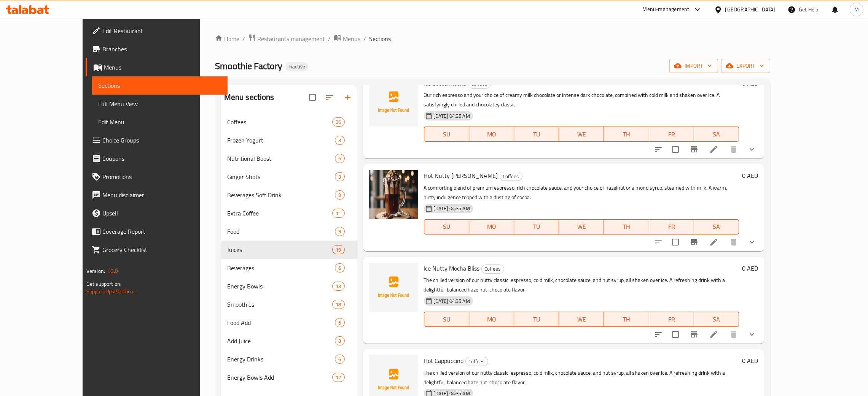
scroll to position [513, 0]
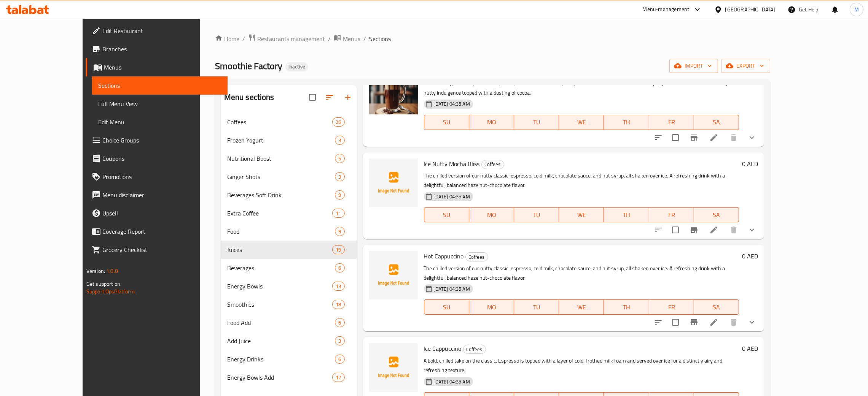
type input "m"
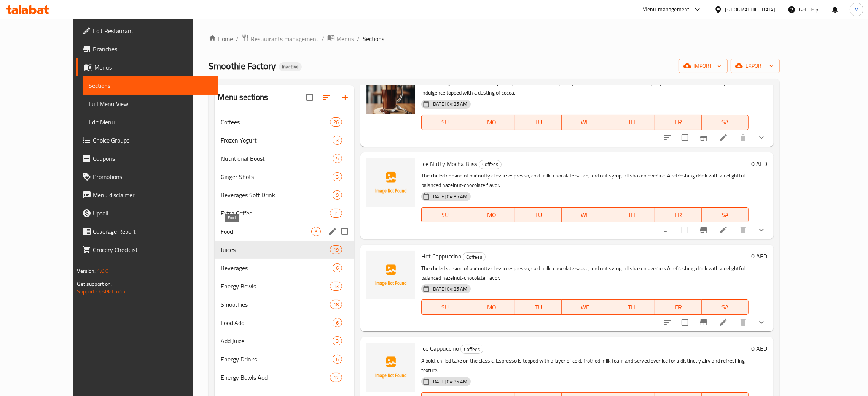
click at [221, 229] on span "Food" at bounding box center [266, 231] width 91 height 9
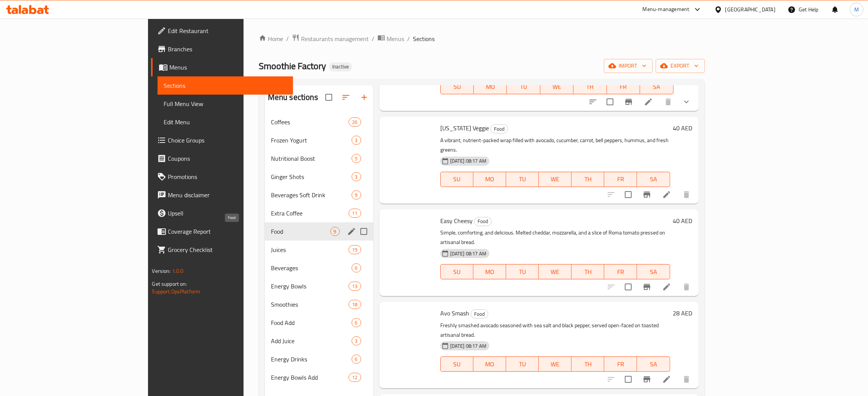
scroll to position [369, 0]
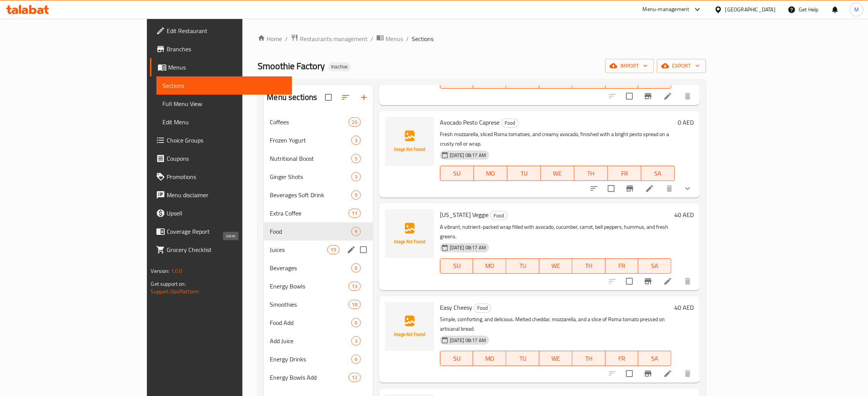
click at [270, 245] on span "Juices" at bounding box center [298, 249] width 57 height 9
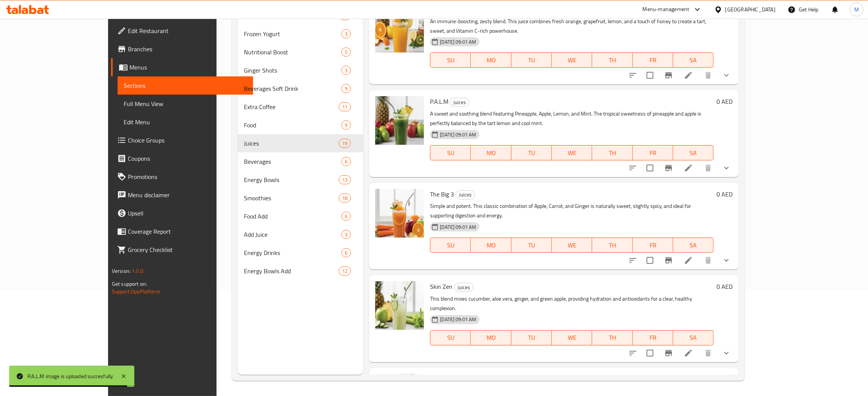
scroll to position [1132, 0]
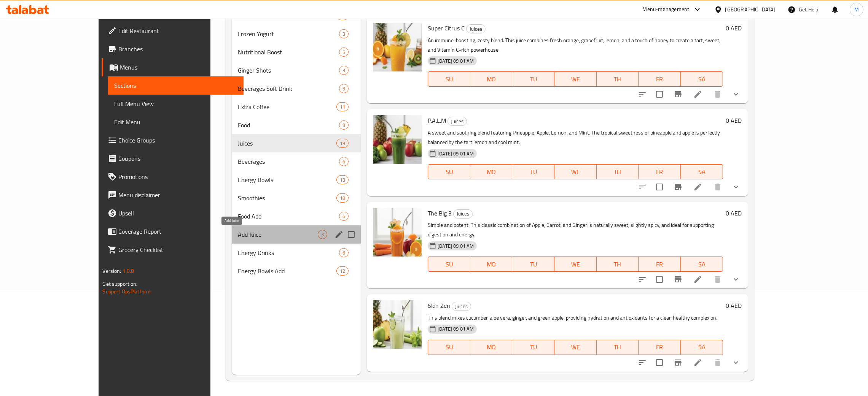
click at [238, 235] on span "Add Juice" at bounding box center [278, 234] width 80 height 9
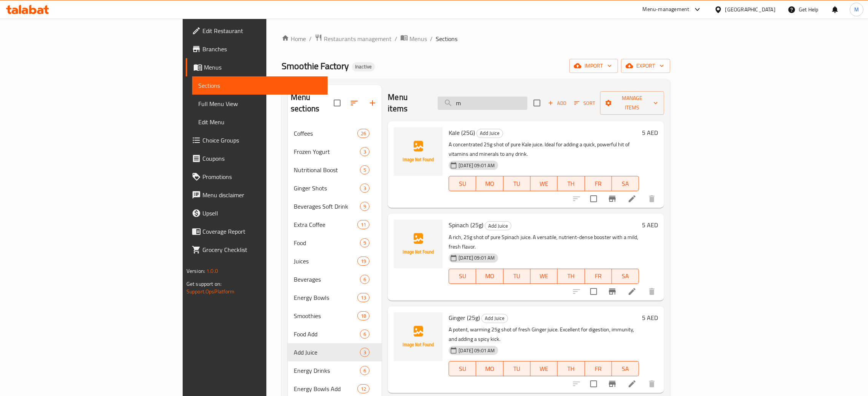
drag, startPoint x: 539, startPoint y: 101, endPoint x: 516, endPoint y: 96, distance: 23.8
click at [516, 97] on input "m" at bounding box center [483, 103] width 90 height 13
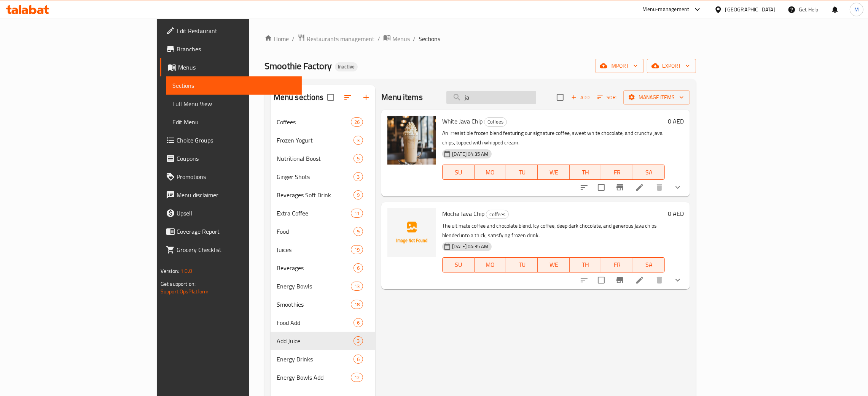
type input "ja"
drag, startPoint x: 543, startPoint y: 97, endPoint x: 488, endPoint y: 88, distance: 55.5
click at [485, 86] on div "Menu items ja Add Sort Manage items" at bounding box center [535, 97] width 309 height 25
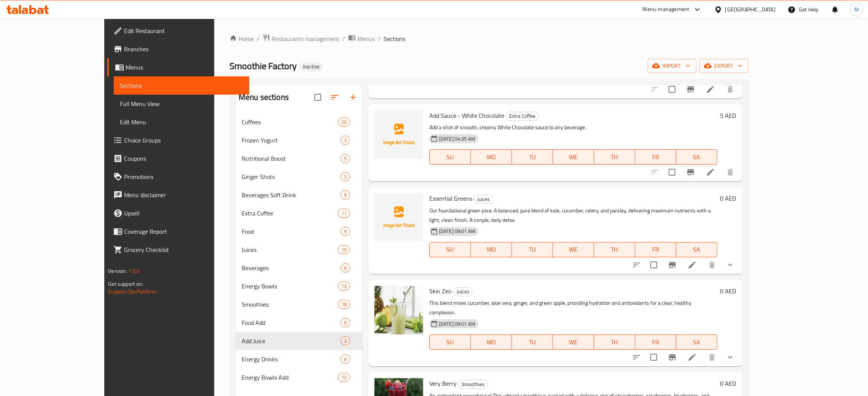
scroll to position [1426, 0]
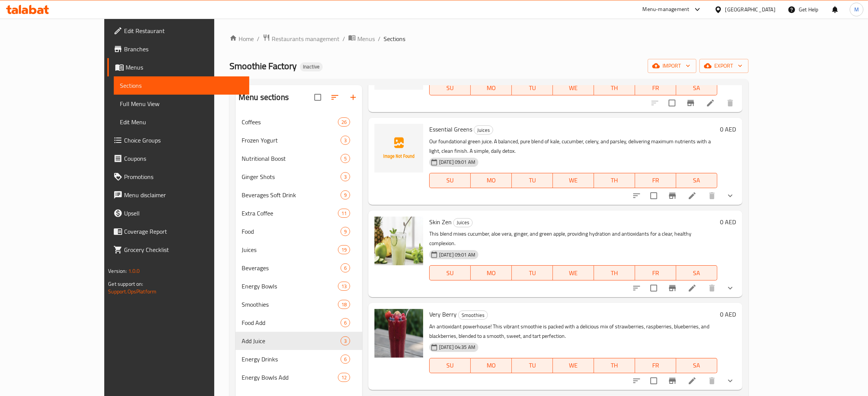
type input "ver"
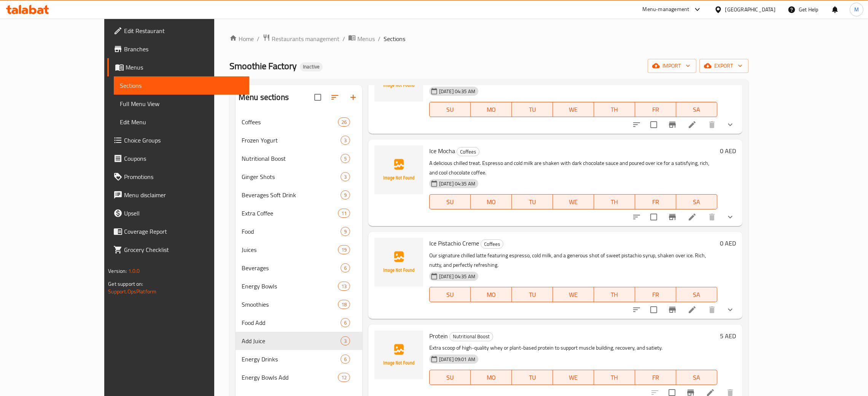
scroll to position [799, 0]
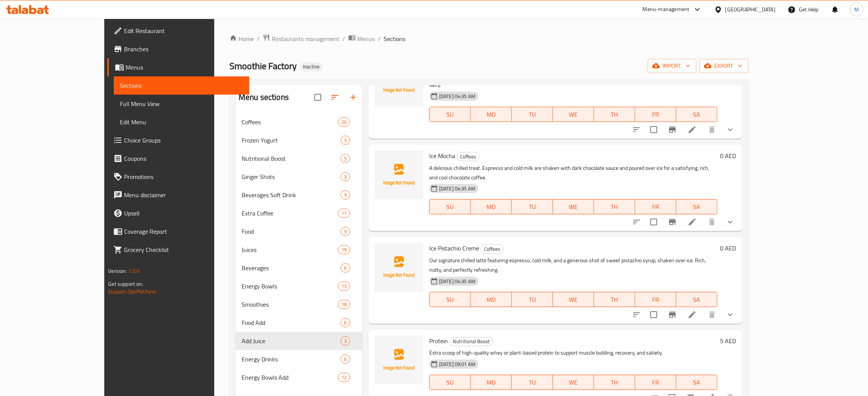
click at [643, 240] on div "Ice Pistachio Creme Coffees Our signature chilled latte featuring espresso, col…" at bounding box center [573, 280] width 294 height 81
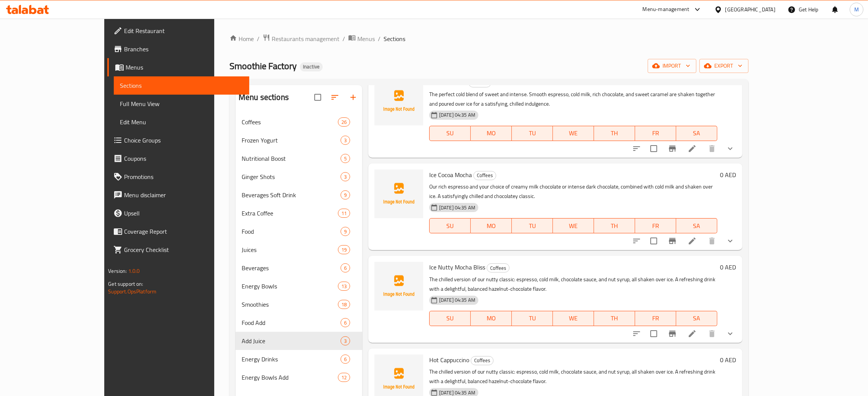
scroll to position [0, 0]
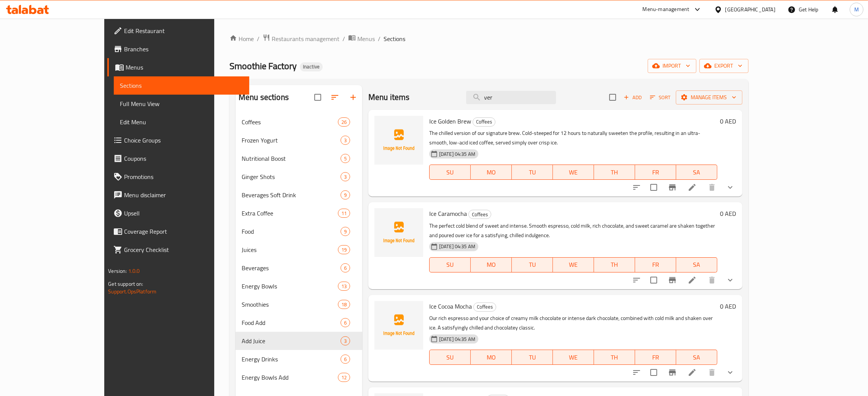
drag, startPoint x: 545, startPoint y: 97, endPoint x: 473, endPoint y: 107, distance: 72.6
click at [470, 91] on div "Menu items ver Add Sort Manage items" at bounding box center [555, 97] width 374 height 25
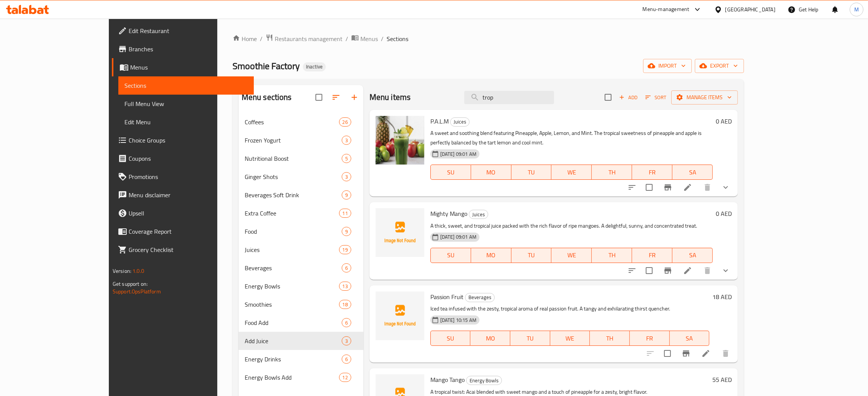
type input "trop"
click at [124, 102] on span "Full Menu View" at bounding box center [185, 103] width 123 height 9
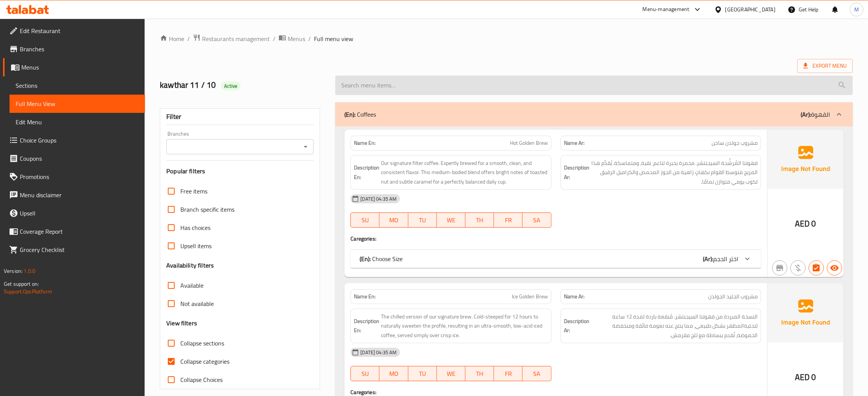
click at [392, 88] on input "search" at bounding box center [593, 85] width 517 height 19
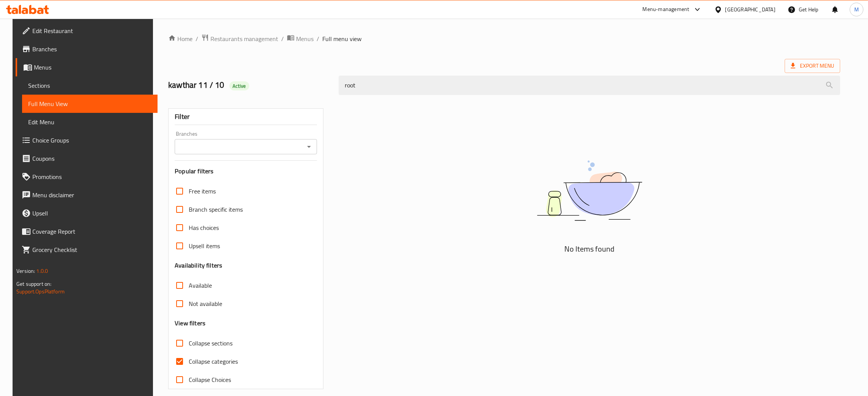
type input "root"
click at [28, 83] on span "Sections" at bounding box center [89, 85] width 123 height 9
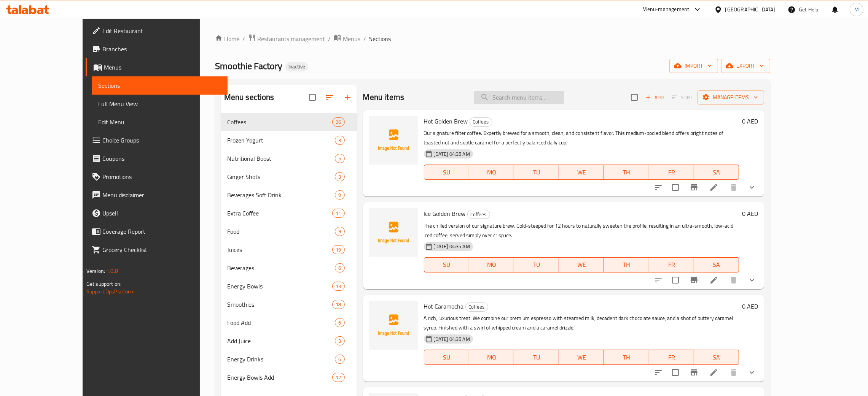
click at [540, 95] on input "search" at bounding box center [519, 97] width 90 height 13
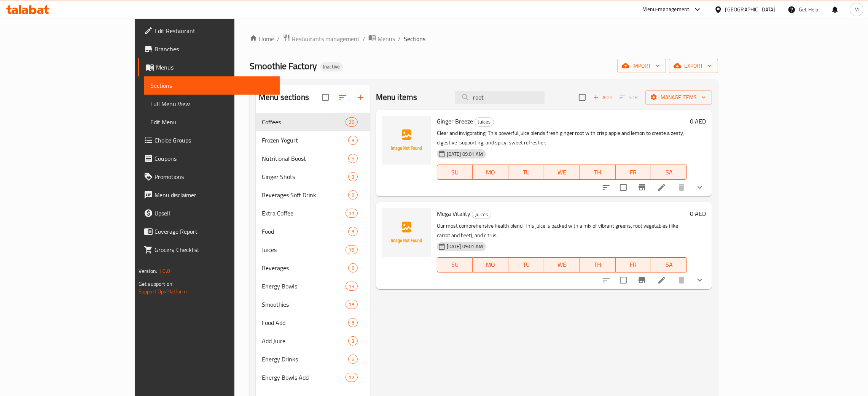
type input "root"
drag, startPoint x: 538, startPoint y: 94, endPoint x: 491, endPoint y: 81, distance: 48.8
click at [487, 84] on div "Menu sections Coffees 26 Frozen Yogurt 3 Nutritional Boost 5 Ginger Shots 3 Bev…" at bounding box center [484, 283] width 468 height 409
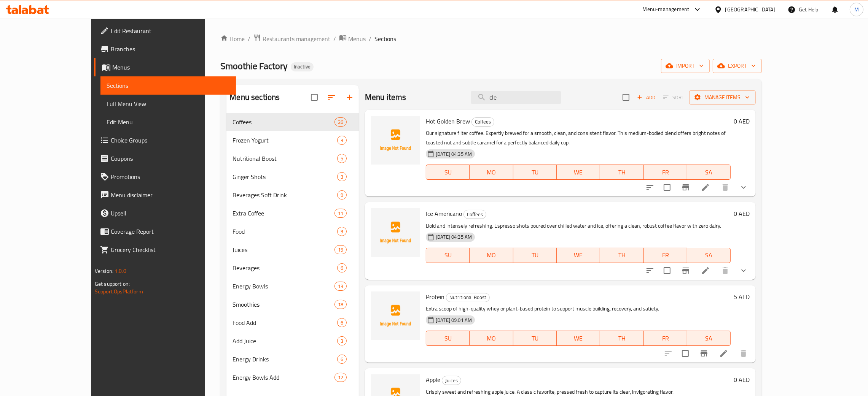
type input "cle"
drag, startPoint x: 539, startPoint y: 94, endPoint x: 442, endPoint y: 79, distance: 98.2
click at [443, 77] on div "Home / Restaurants management / Menus / Sections Smoothie Factory Inactive impo…" at bounding box center [490, 261] width 541 height 454
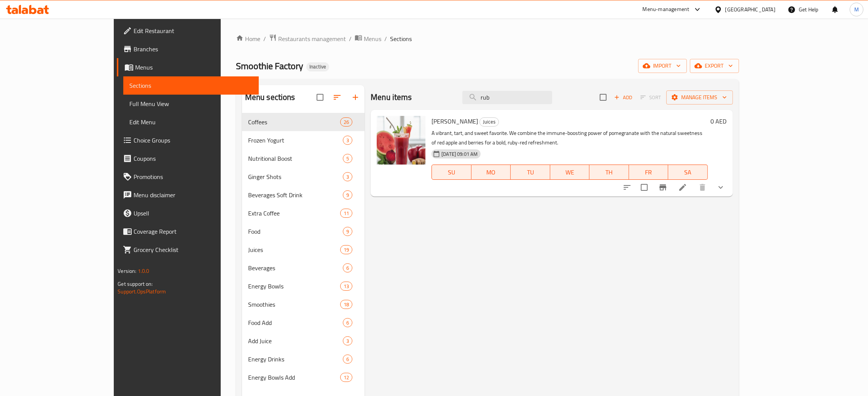
type input "rub"
